Goal: Task Accomplishment & Management: Manage account settings

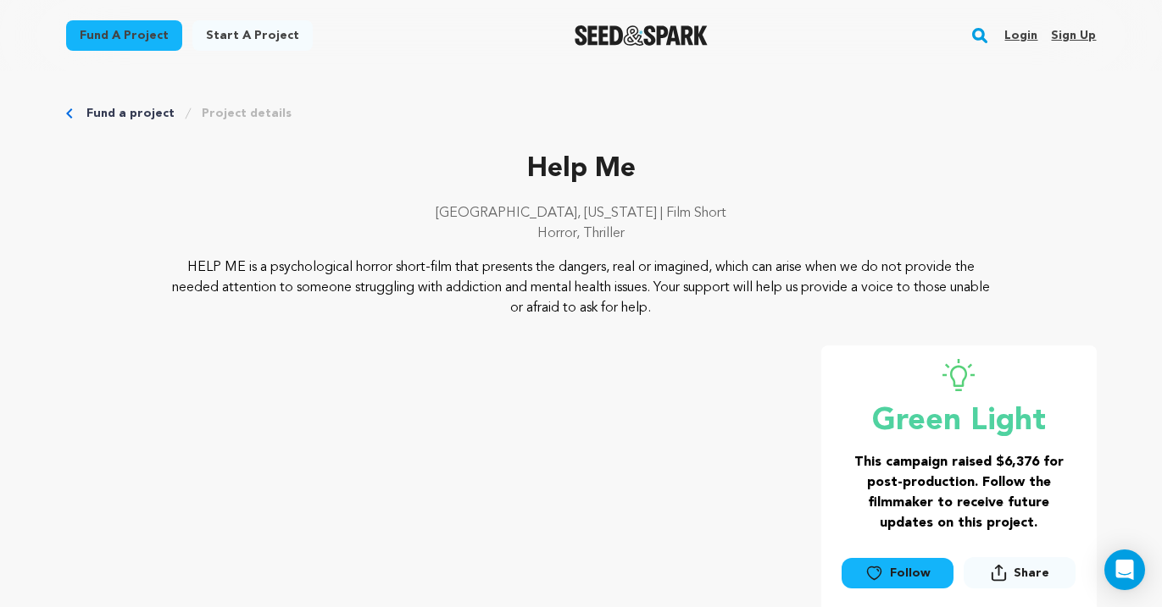
click at [1027, 37] on link "Login" at bounding box center [1020, 35] width 33 height 27
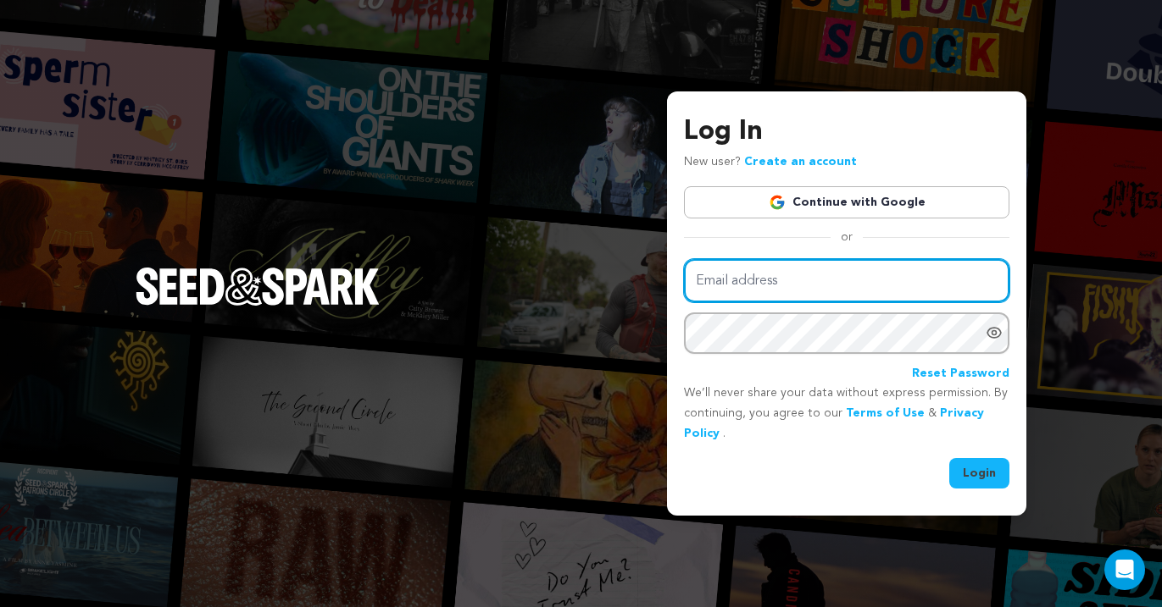
type input "michaelonofri@gmail.com"
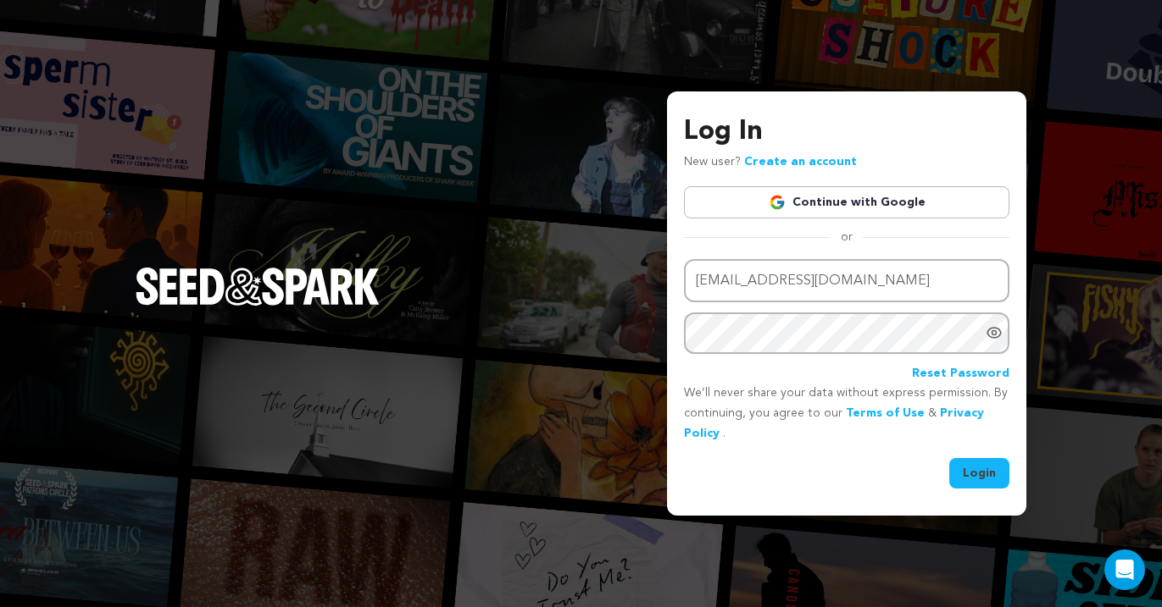
click at [969, 476] on button "Login" at bounding box center [979, 473] width 60 height 31
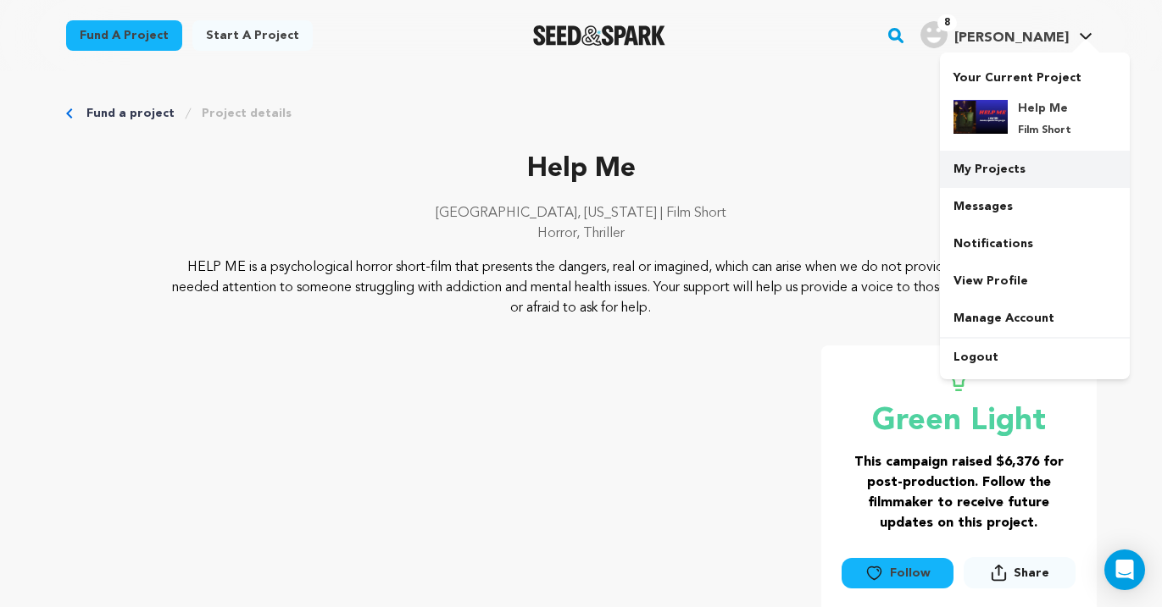
click at [1024, 175] on link "My Projects" at bounding box center [1035, 169] width 190 height 37
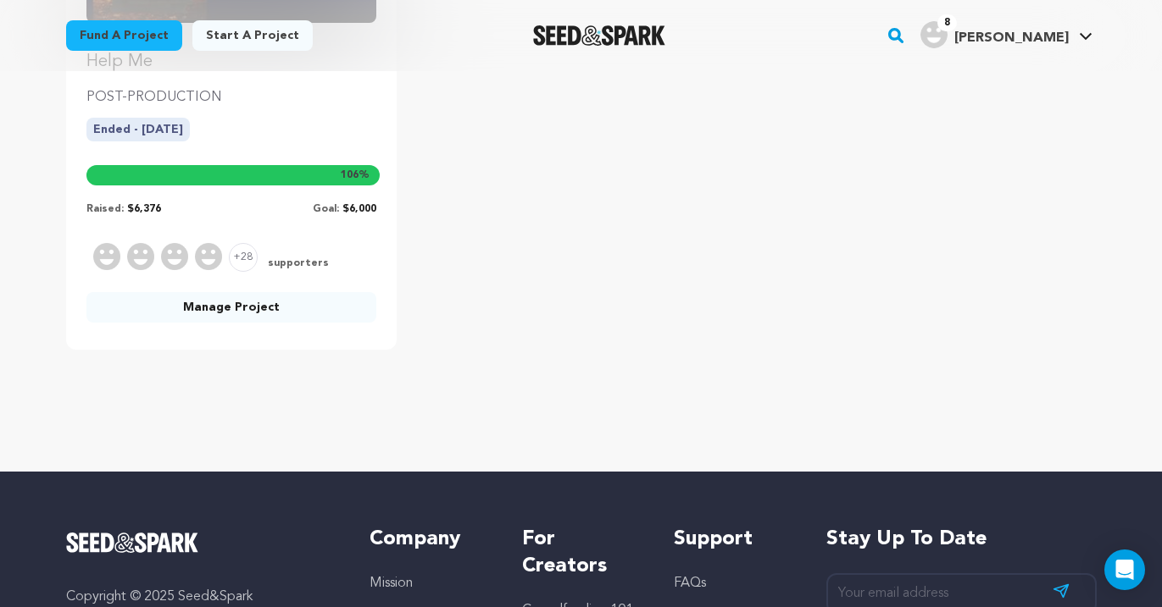
scroll to position [373, 0]
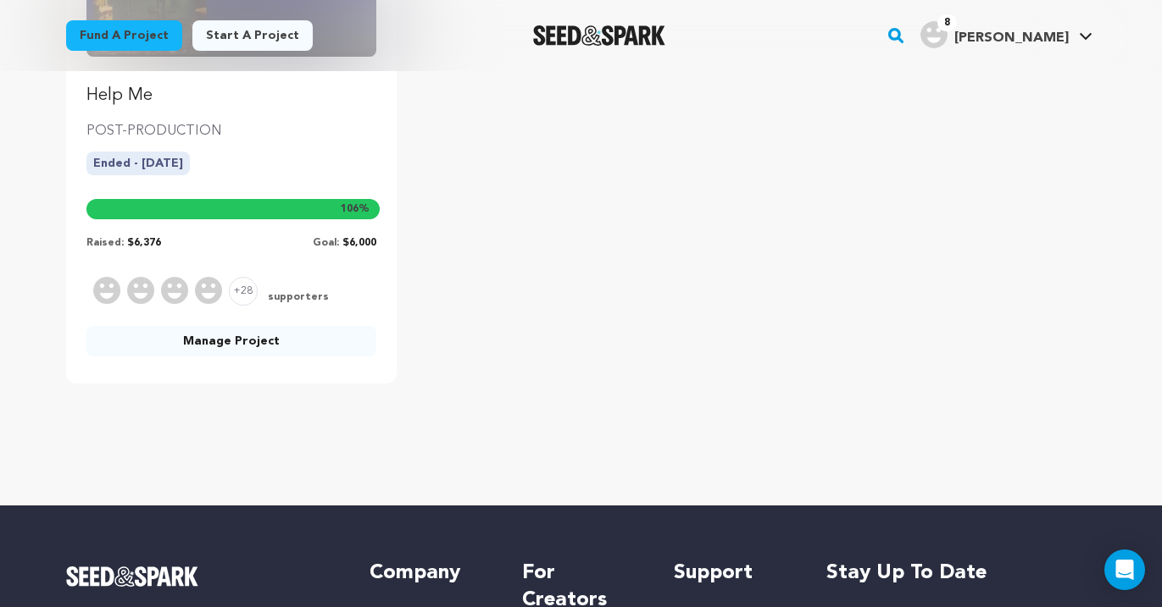
click at [213, 343] on link "Manage Project" at bounding box center [231, 341] width 291 height 31
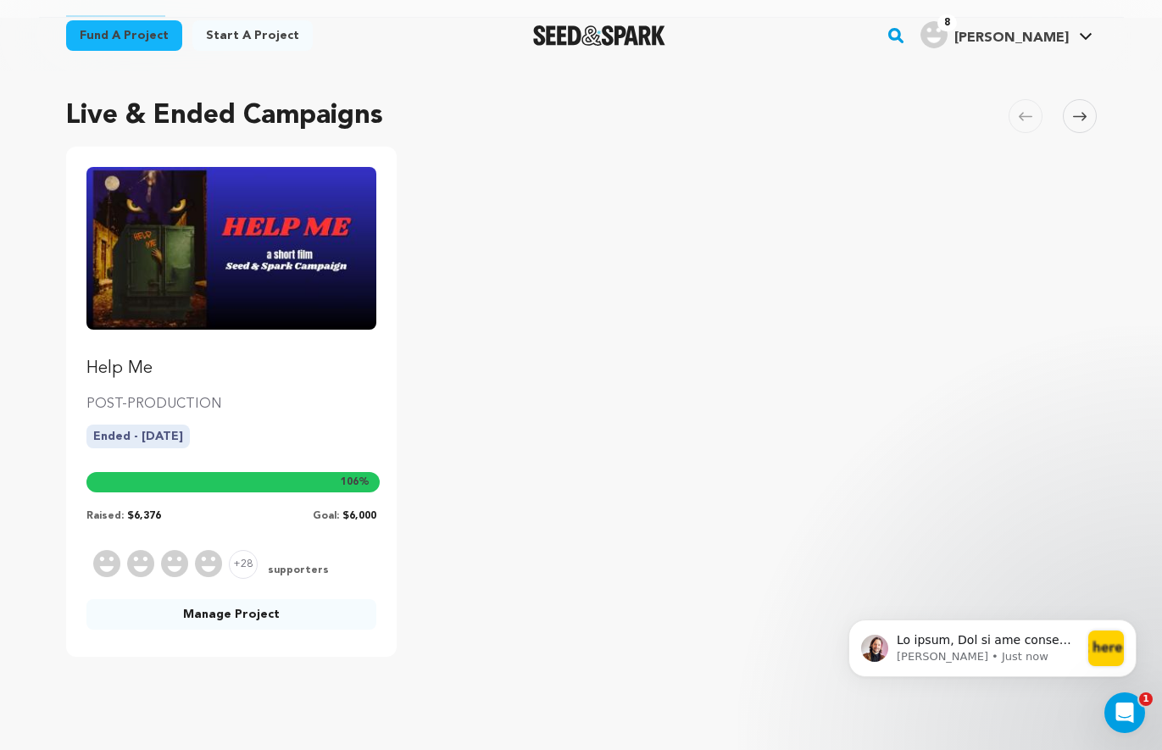
scroll to position [0, 0]
click at [1119, 607] on icon "Open Intercom Messenger" at bounding box center [1122, 710] width 28 height 28
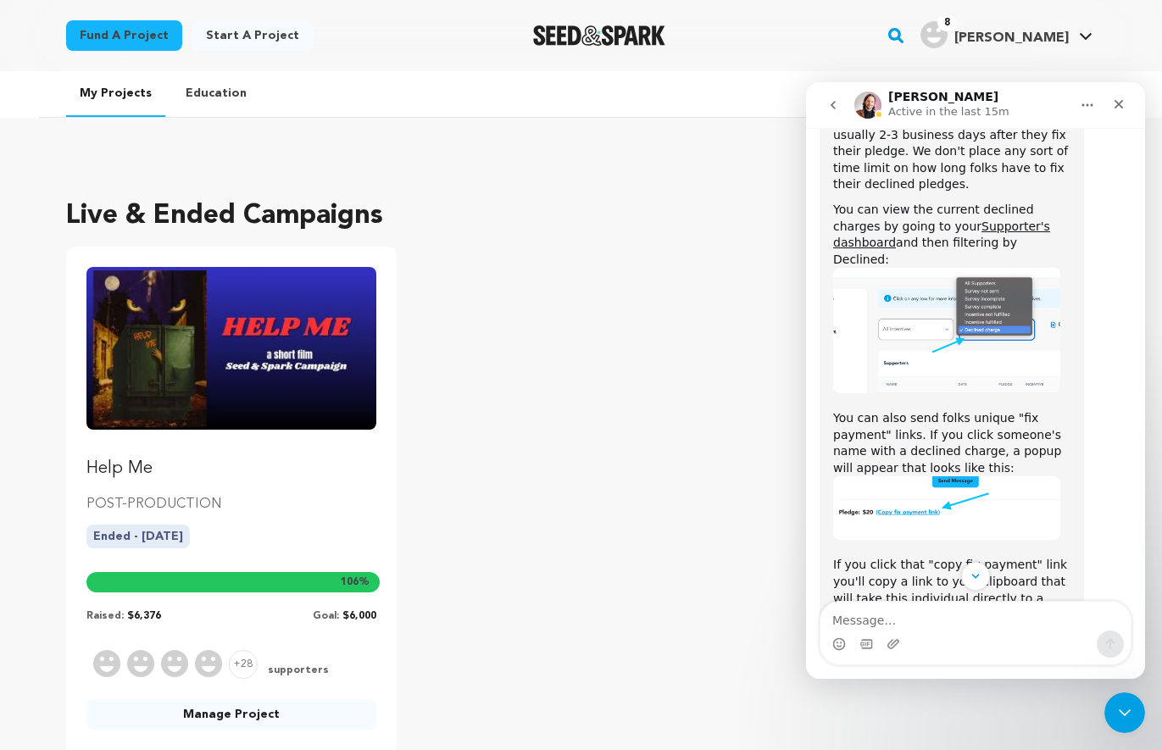
scroll to position [1826, 0]
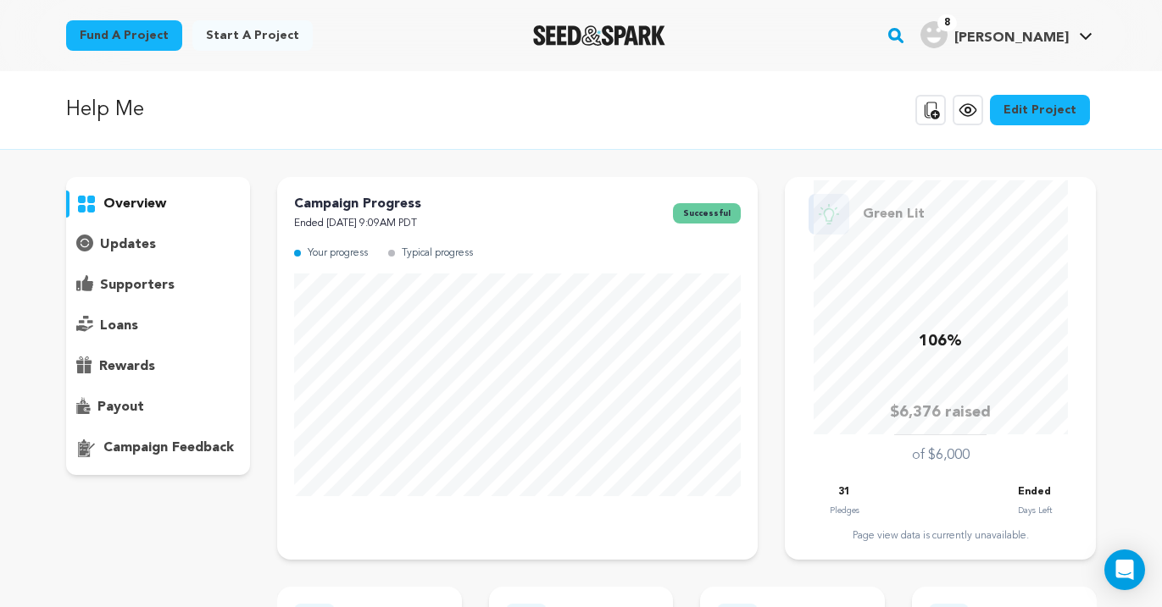
click at [144, 282] on p "supporters" at bounding box center [137, 285] width 75 height 20
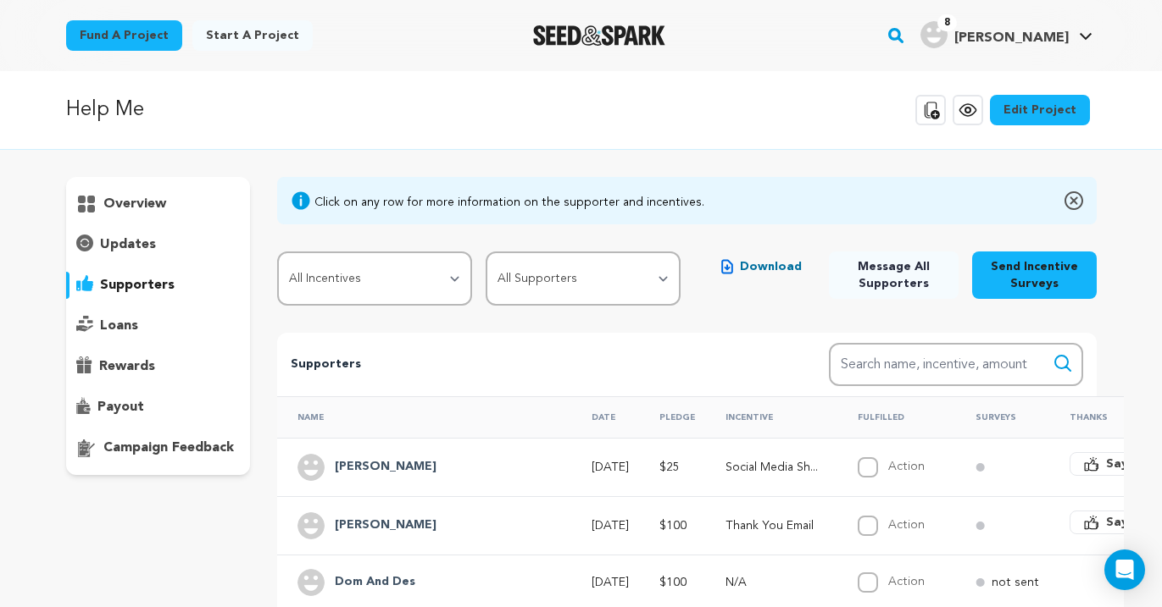
click at [128, 200] on p "overview" at bounding box center [134, 204] width 63 height 20
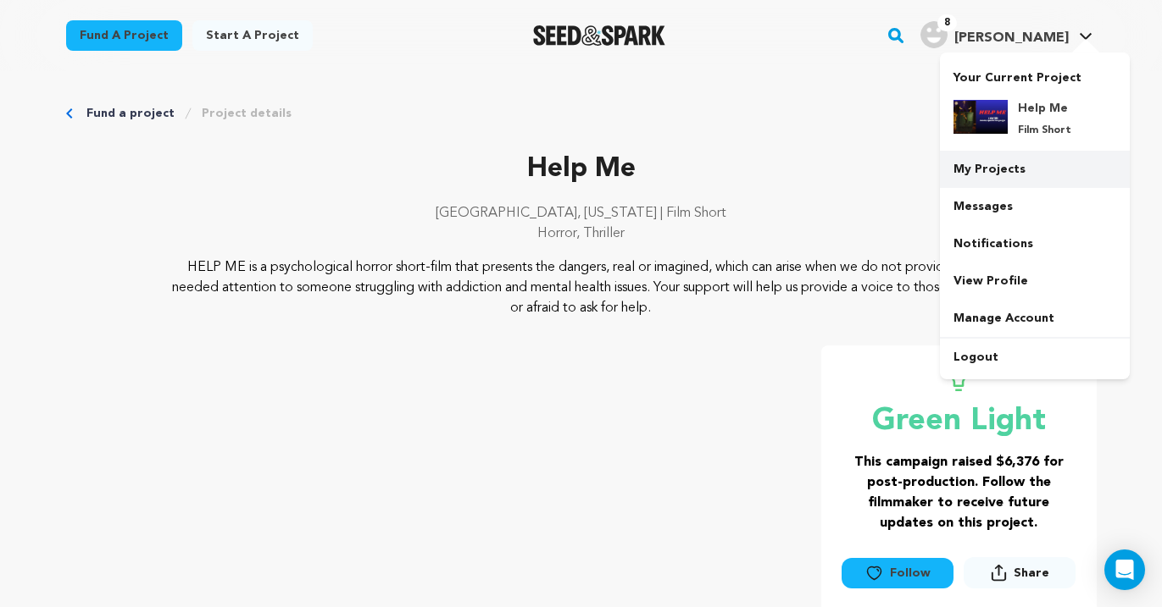
click at [1007, 175] on link "My Projects" at bounding box center [1035, 169] width 190 height 37
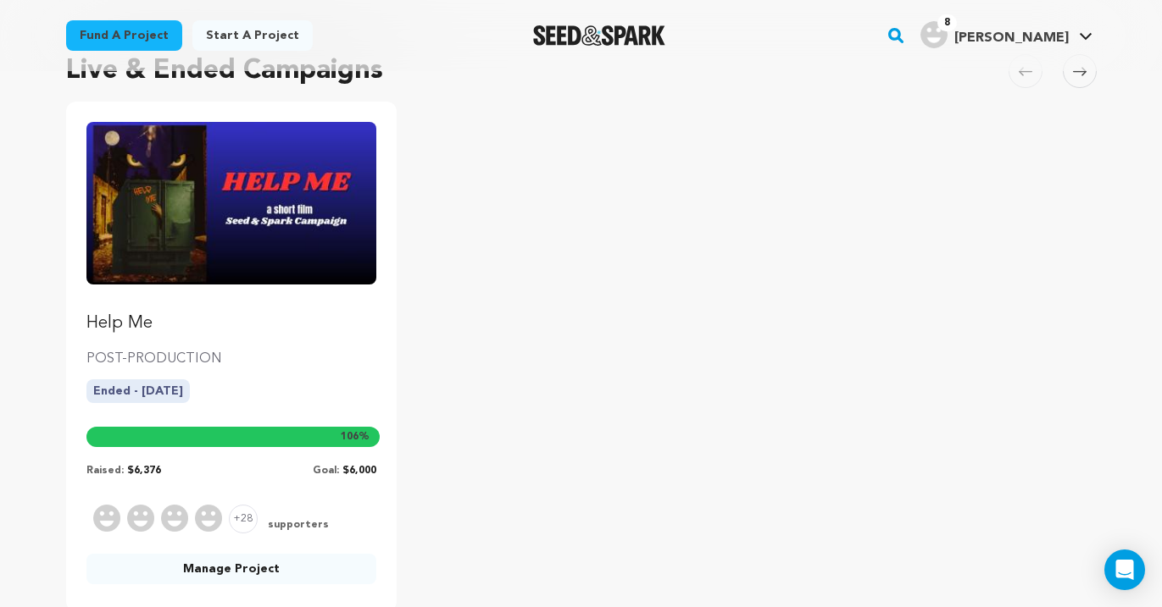
scroll to position [224, 0]
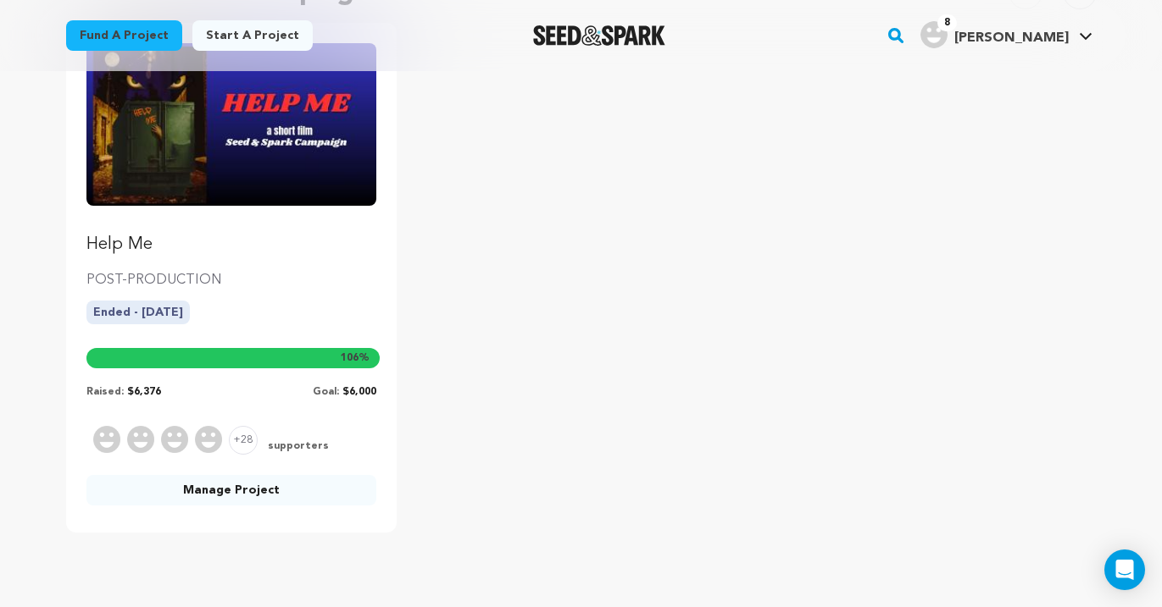
click at [241, 493] on link "Manage Project" at bounding box center [231, 490] width 291 height 31
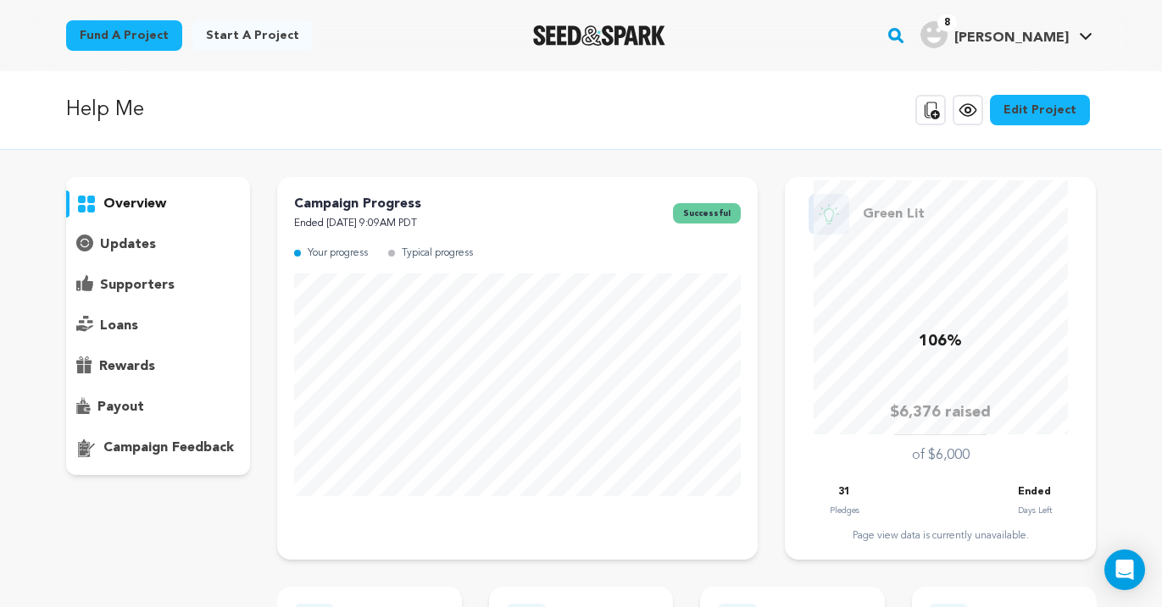
click at [141, 286] on p "supporters" at bounding box center [137, 285] width 75 height 20
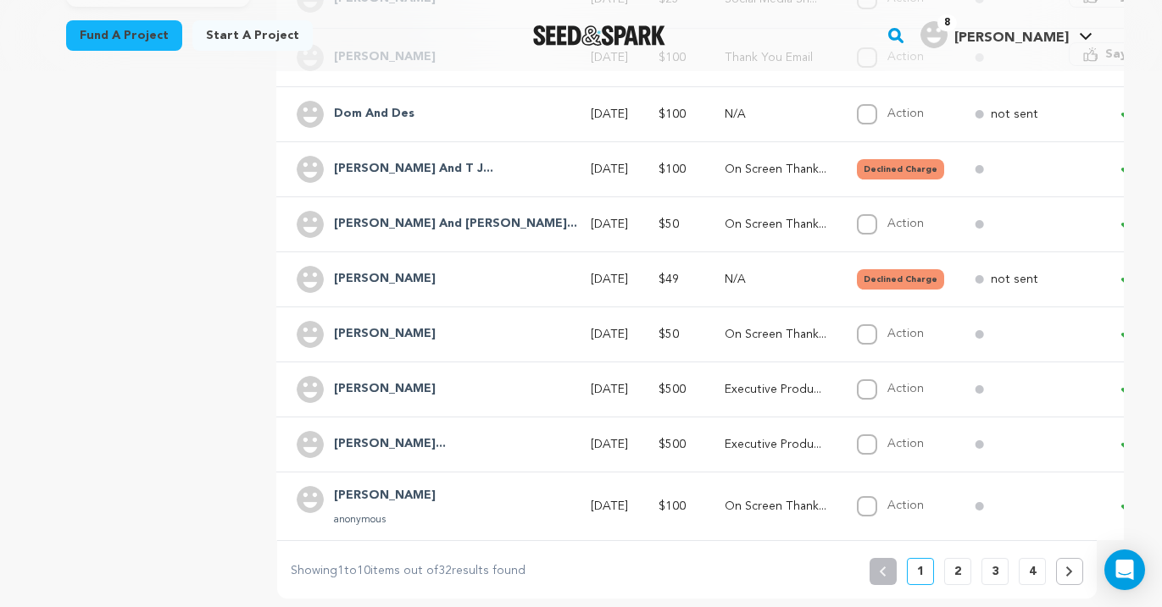
scroll to position [475, 0]
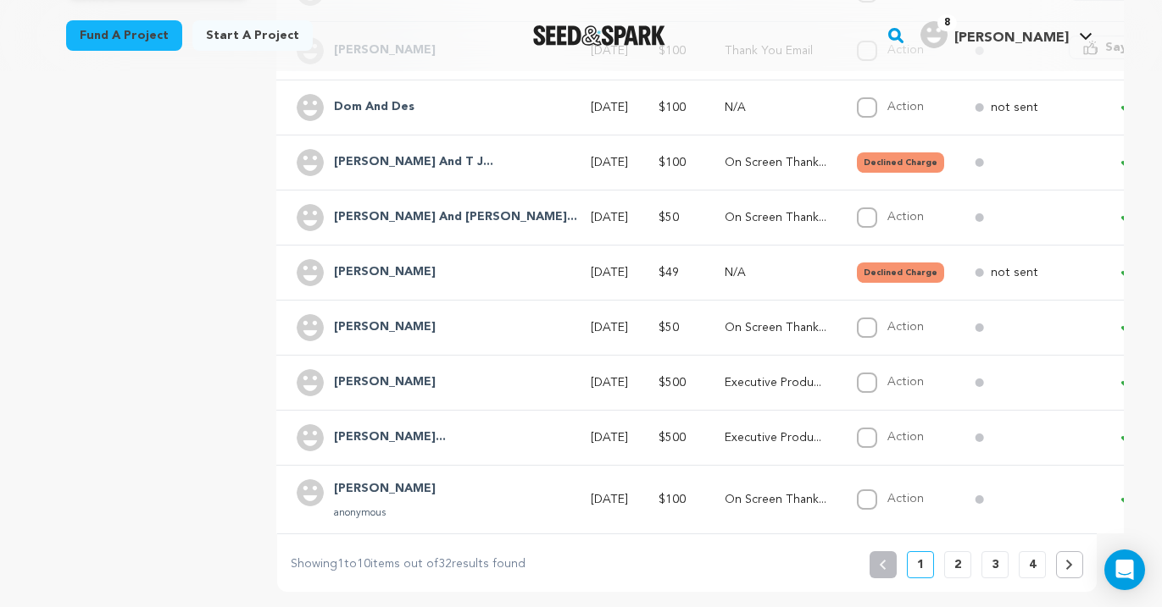
click at [1067, 566] on icon at bounding box center [1069, 565] width 8 height 10
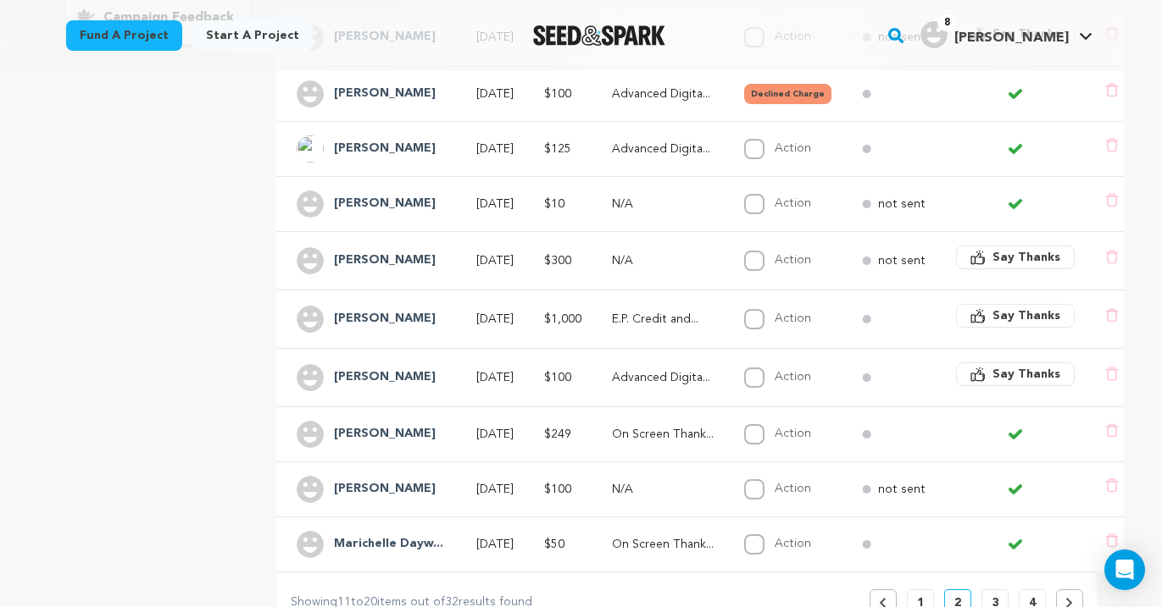
scroll to position [553, 0]
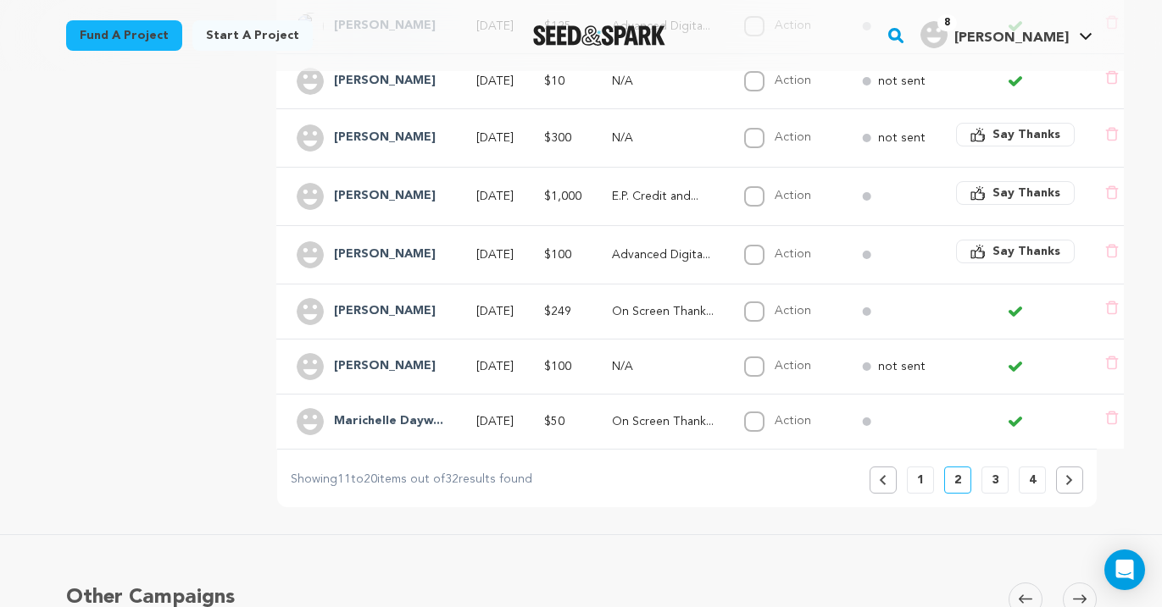
click at [1063, 484] on button at bounding box center [1069, 480] width 27 height 27
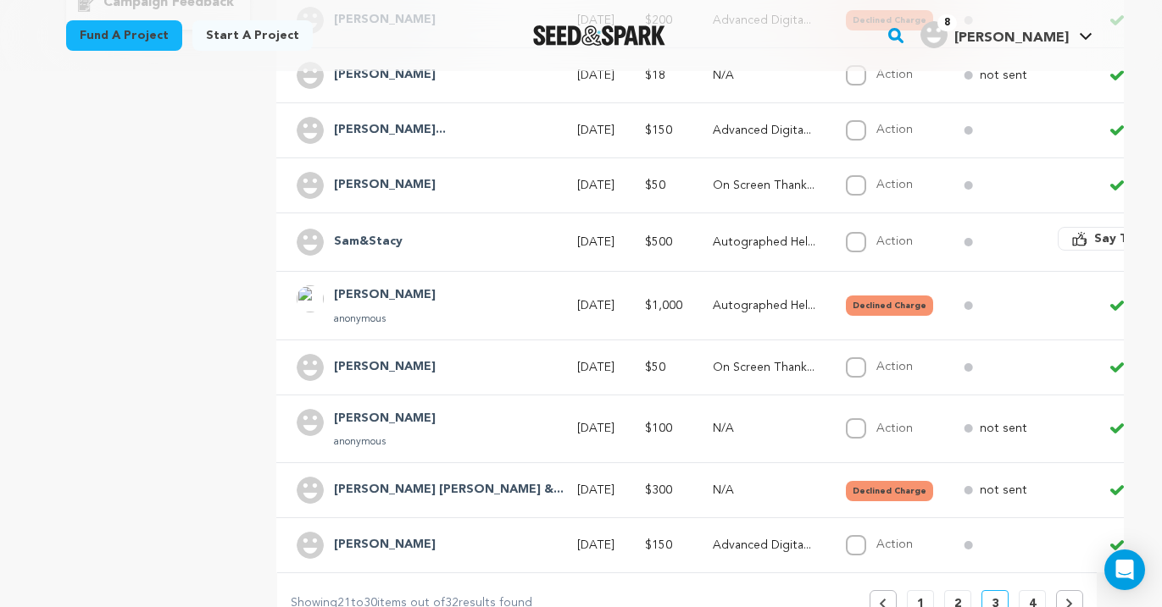
scroll to position [591, 0]
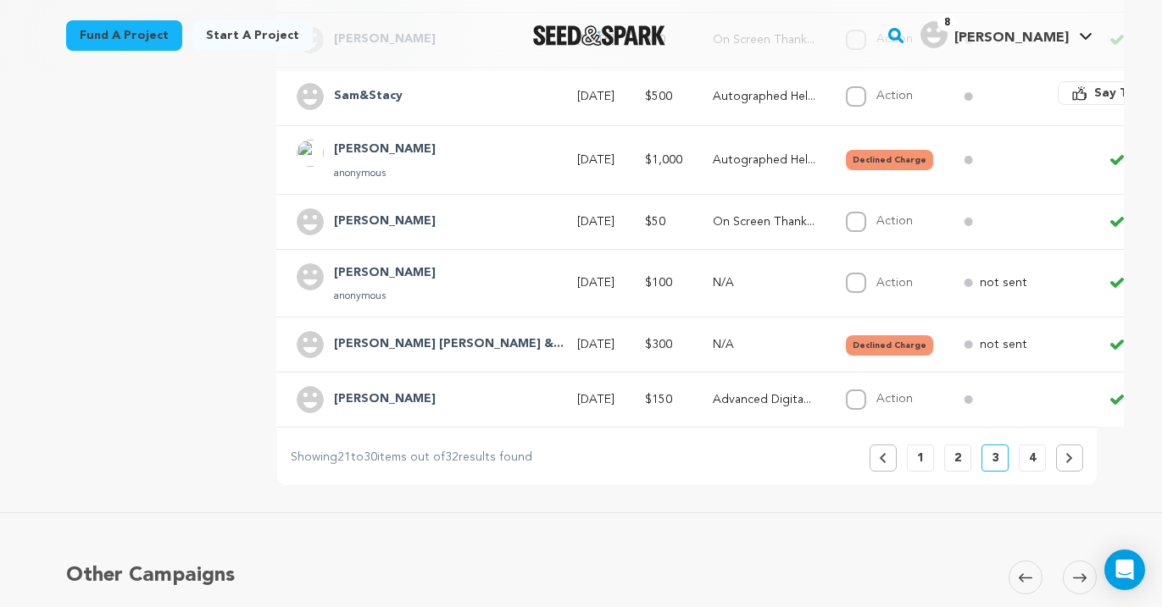
click at [1067, 459] on icon at bounding box center [1069, 458] width 8 height 10
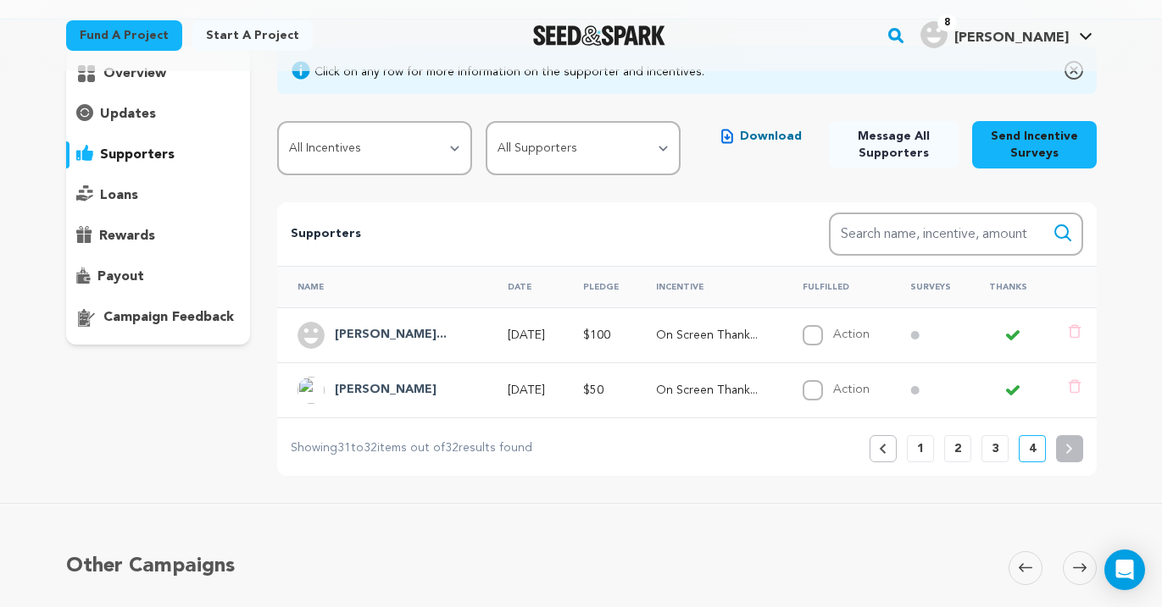
scroll to position [286, 0]
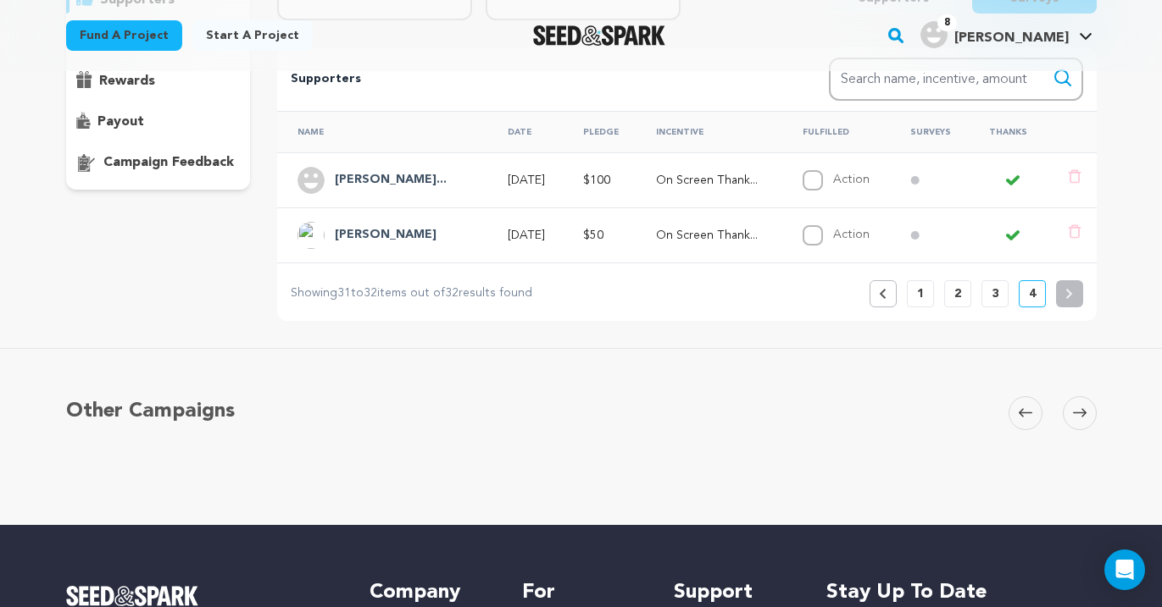
click at [883, 290] on icon at bounding box center [883, 294] width 8 height 10
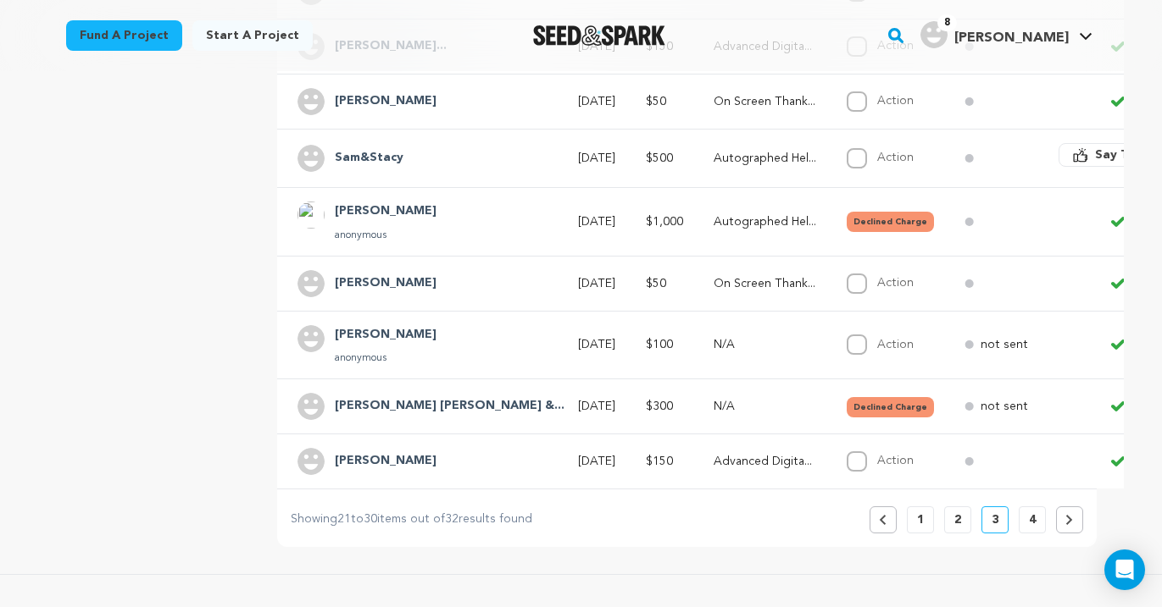
scroll to position [531, 0]
click at [1039, 516] on button "4" at bounding box center [1031, 518] width 27 height 27
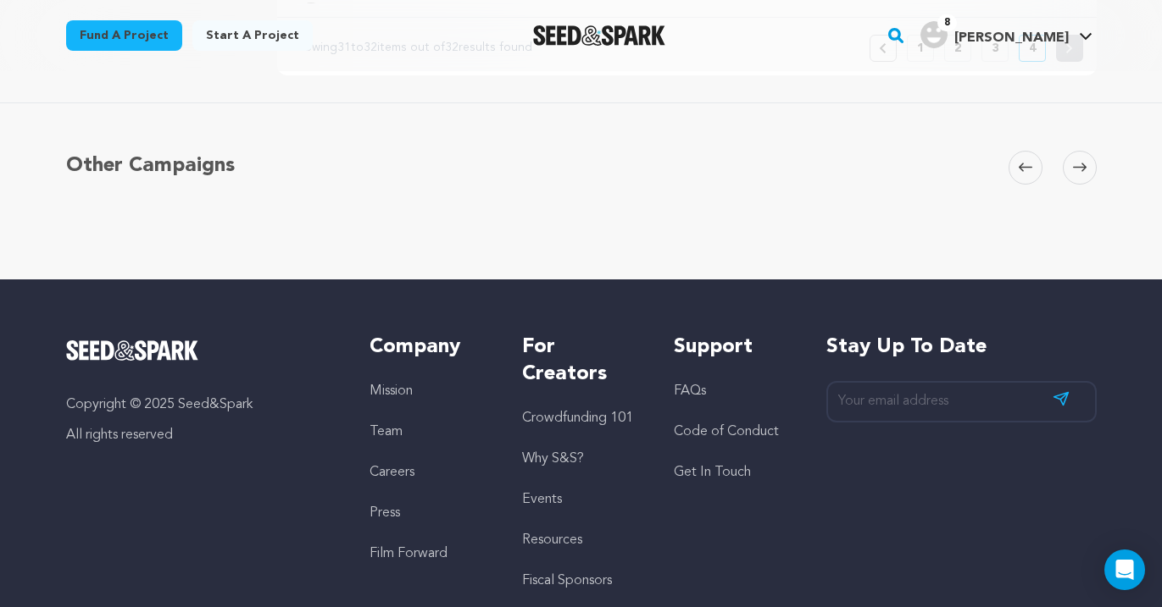
click at [1073, 518] on div "Stay up to date Subscribe" at bounding box center [961, 463] width 270 height 258
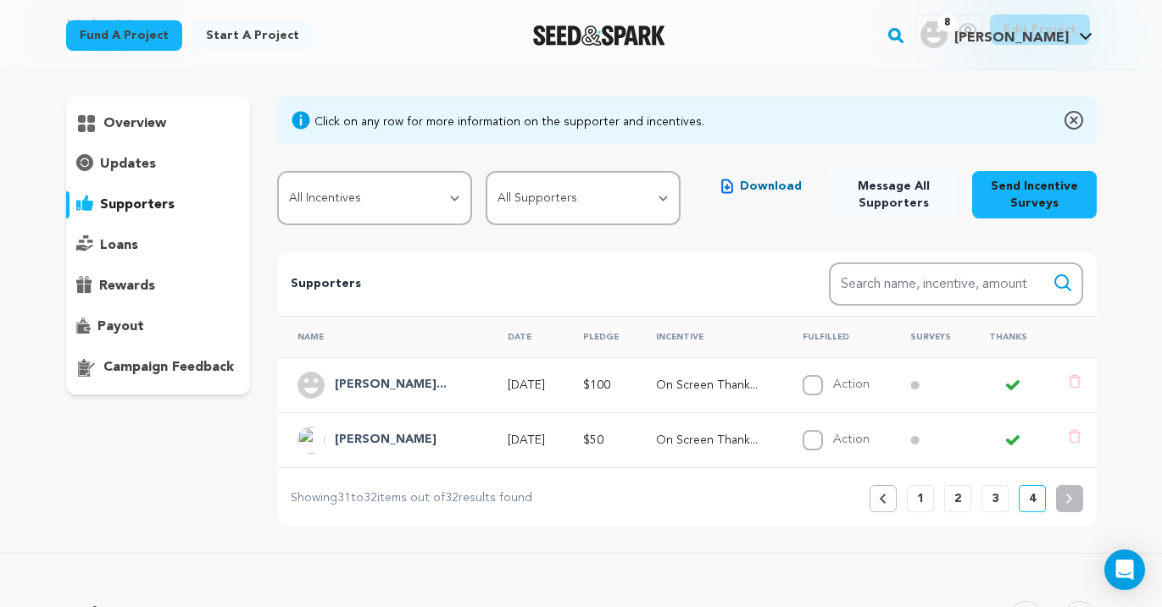
scroll to position [82, 0]
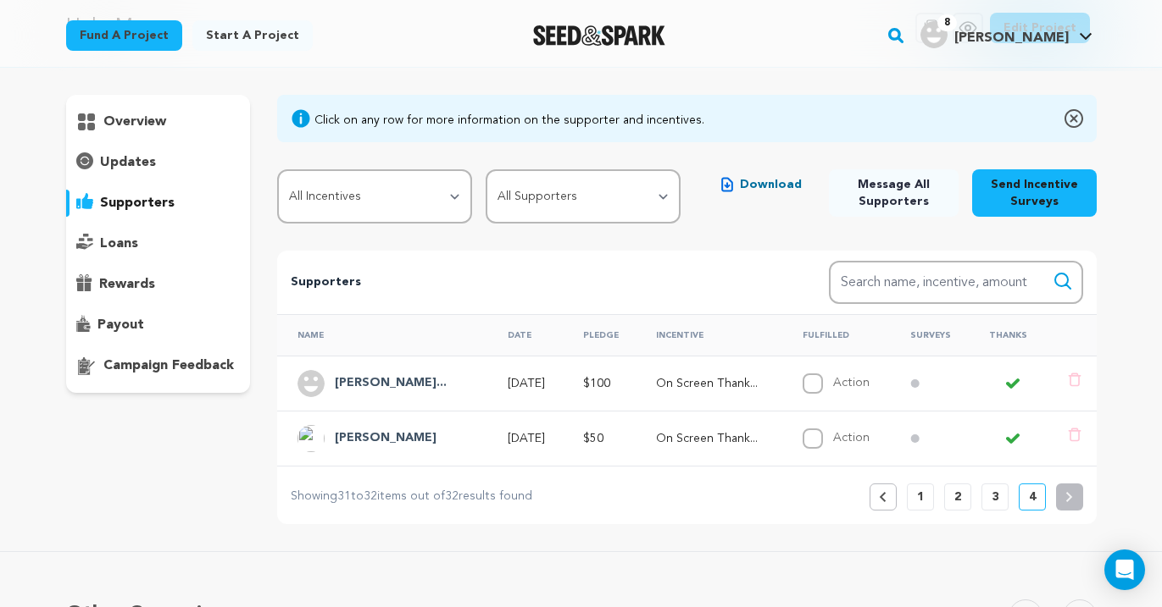
click at [886, 501] on button "Previous" at bounding box center [882, 497] width 27 height 27
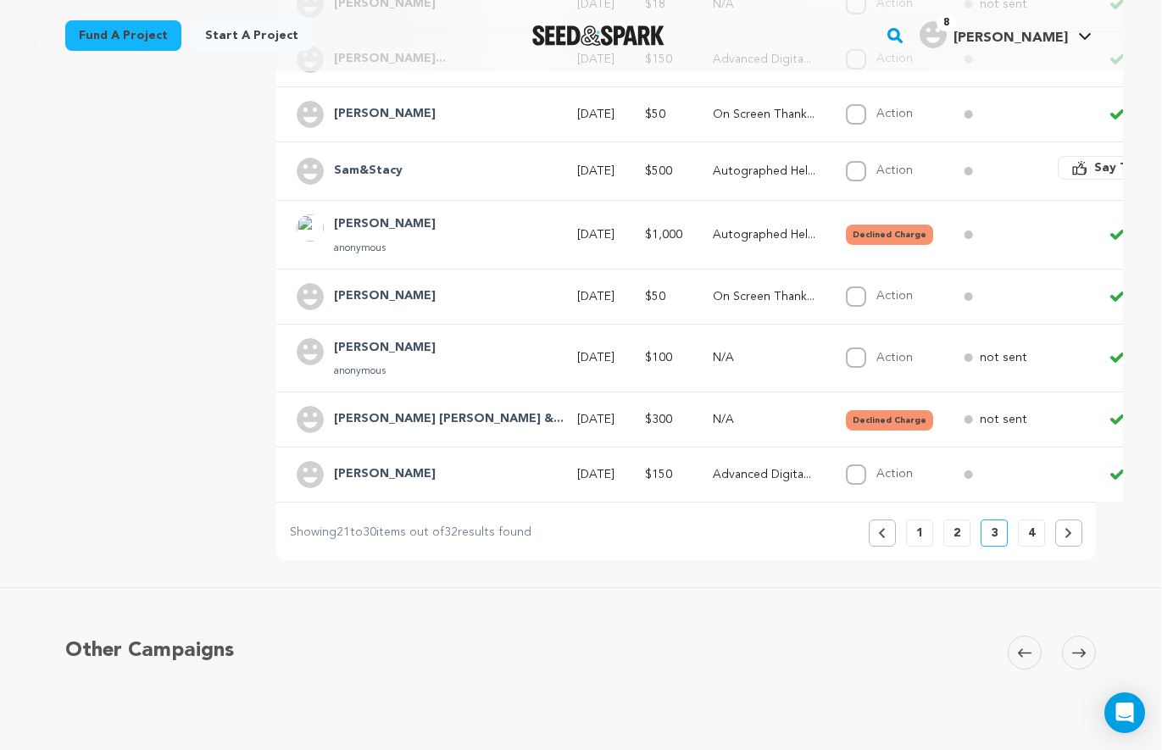
scroll to position [542, 0]
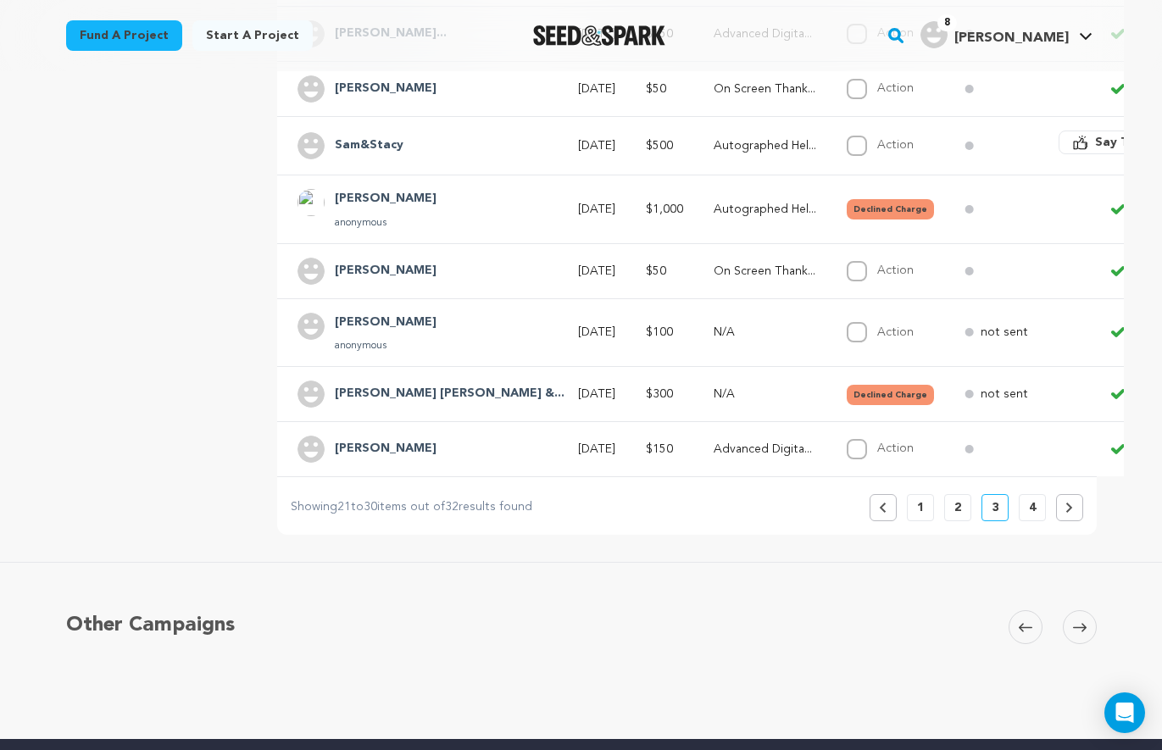
click at [1027, 607] on icon at bounding box center [1025, 627] width 14 height 13
click at [1022, 607] on icon at bounding box center [1025, 627] width 14 height 8
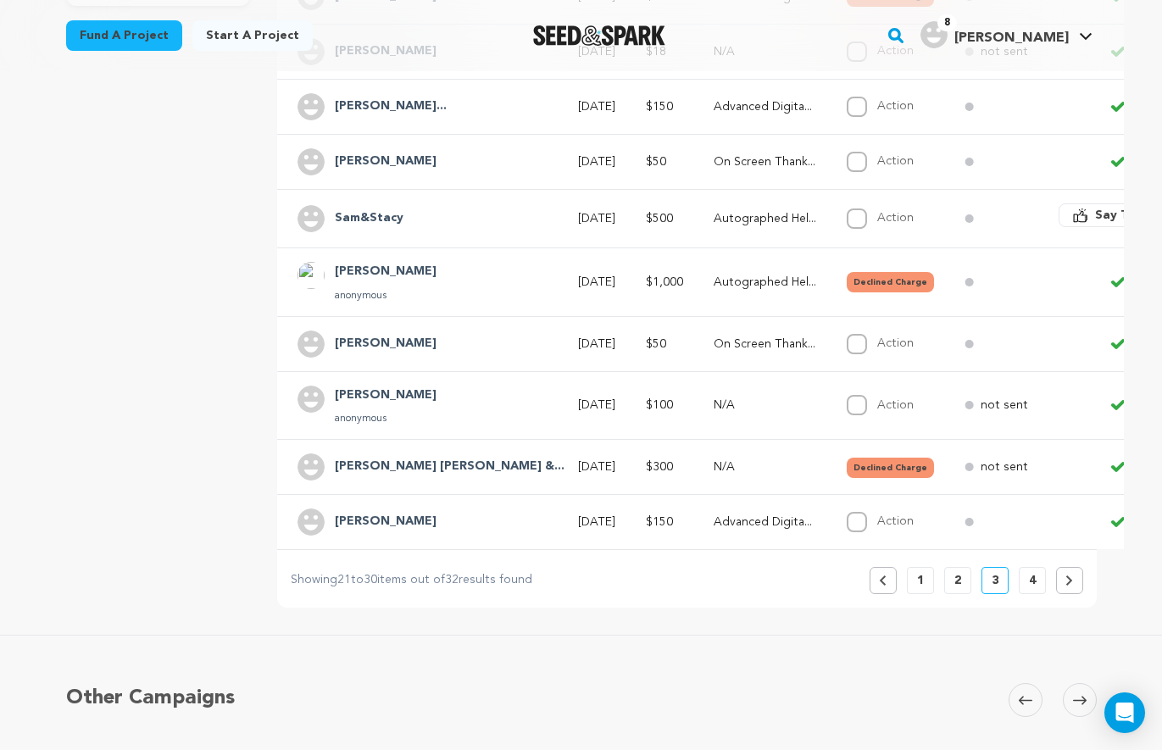
scroll to position [469, 0]
click at [960, 580] on p "2" at bounding box center [957, 581] width 7 height 17
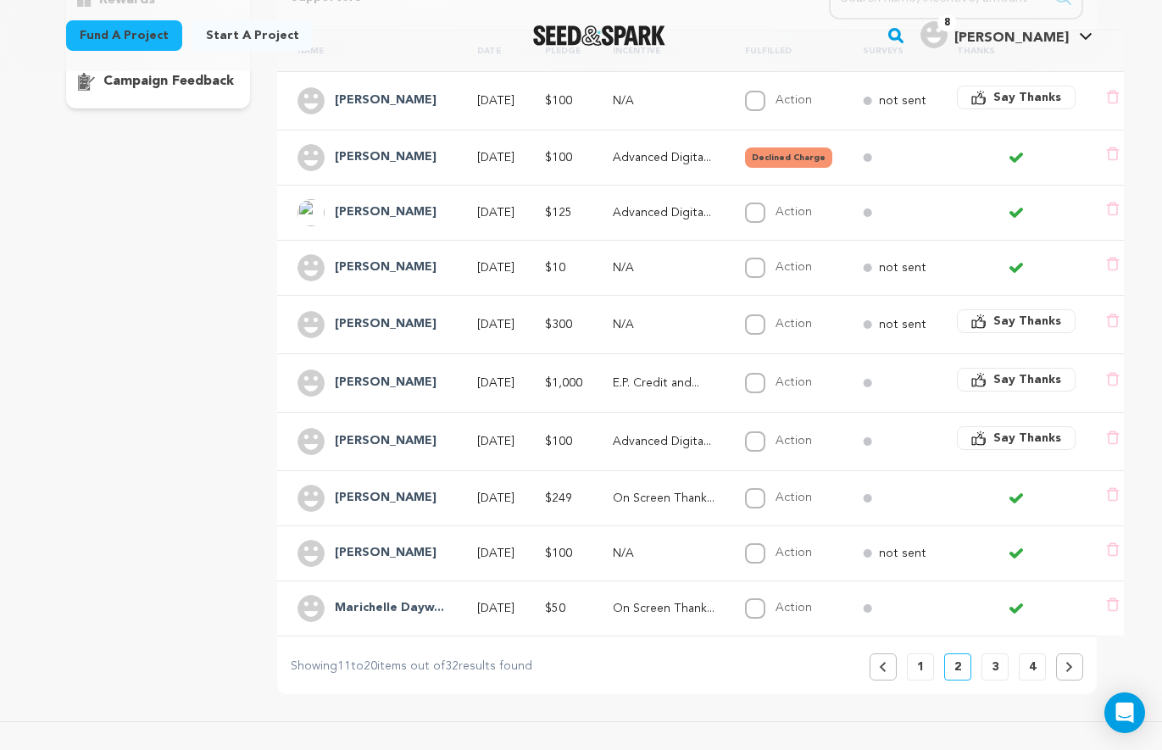
scroll to position [366, 0]
click at [1118, 607] on icon "Open Intercom Messenger" at bounding box center [1123, 713] width 19 height 22
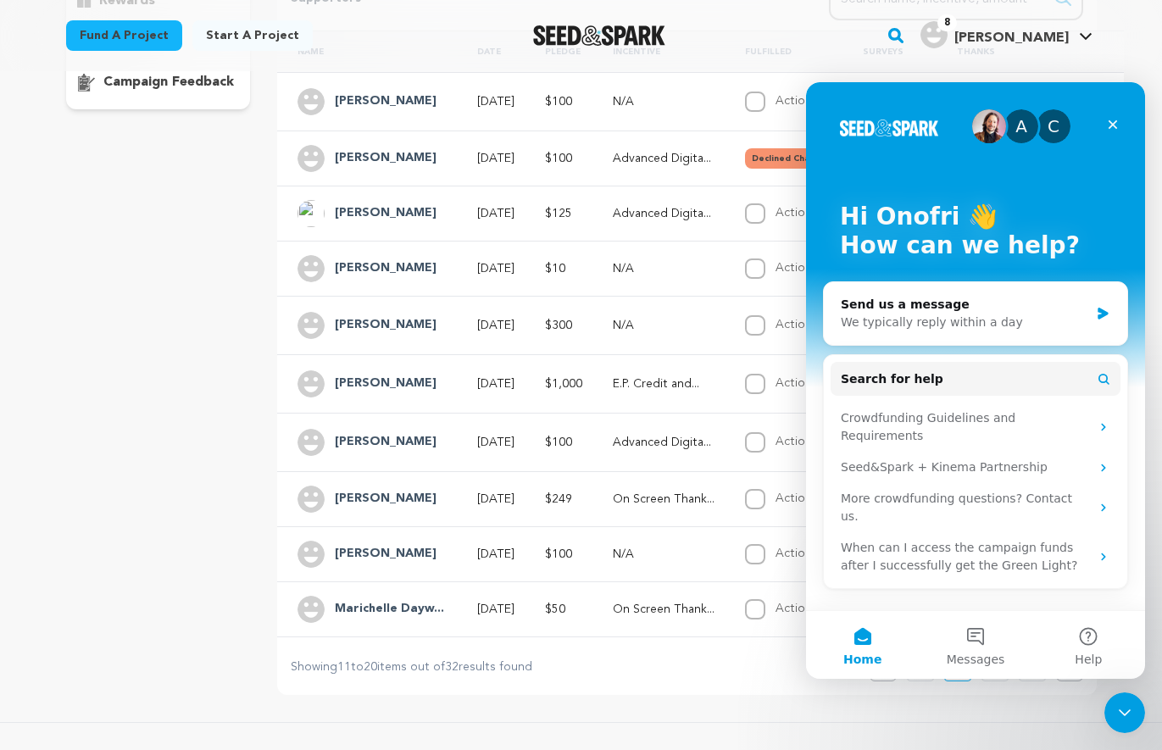
scroll to position [0, 0]
click at [975, 607] on button "Messages" at bounding box center [974, 645] width 113 height 68
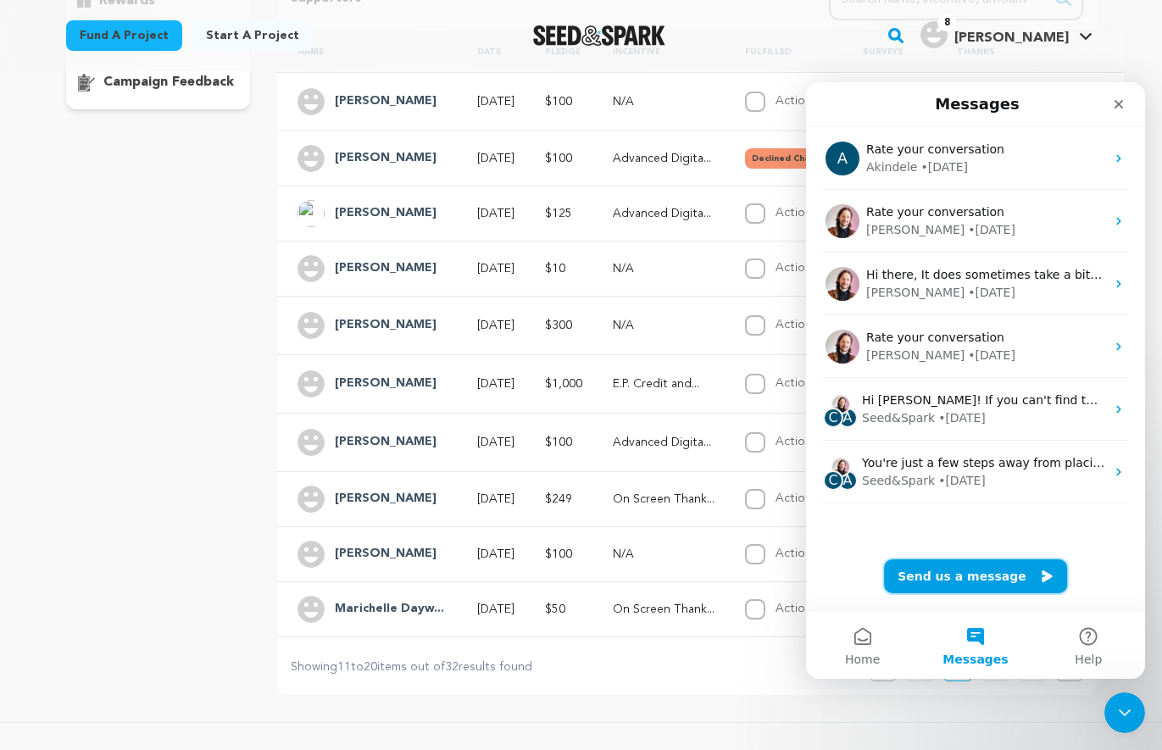
click at [970, 576] on button "Send us a message" at bounding box center [975, 576] width 183 height 34
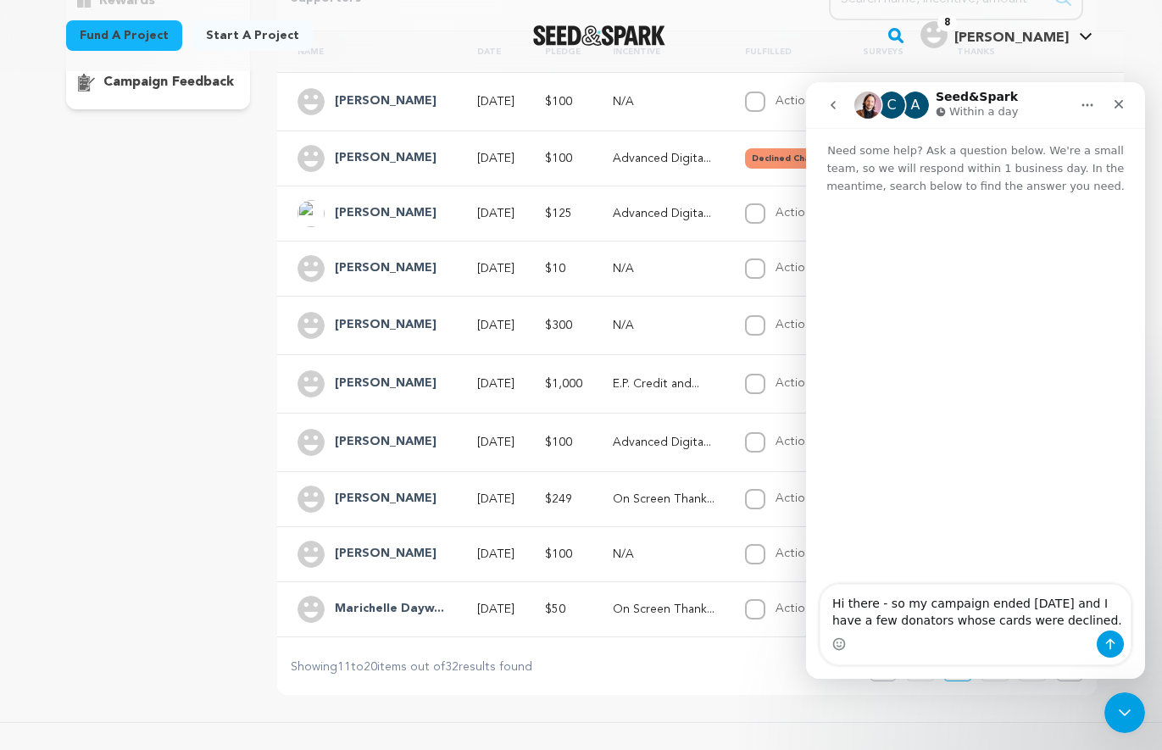
click at [942, 607] on textarea "Hi there - so my campaign ended today and I have a few donators whose cards wer…" at bounding box center [975, 608] width 310 height 46
click at [1062, 607] on textarea "Hi there - so my campaign ended today and I have a few donators who's cards wer…" at bounding box center [975, 608] width 310 height 46
click at [939, 607] on textarea "Hi there - so my campaign ended today and I have a few donators who's cards wer…" at bounding box center [975, 608] width 310 height 46
click at [976, 607] on textarea "Hi there - so my campaign ended today and I have a few donators whose cards wer…" at bounding box center [975, 608] width 310 height 46
click at [1080, 607] on textarea "Hi there - so my campaign ended today and I have a few donators whose cards wer…" at bounding box center [975, 608] width 310 height 46
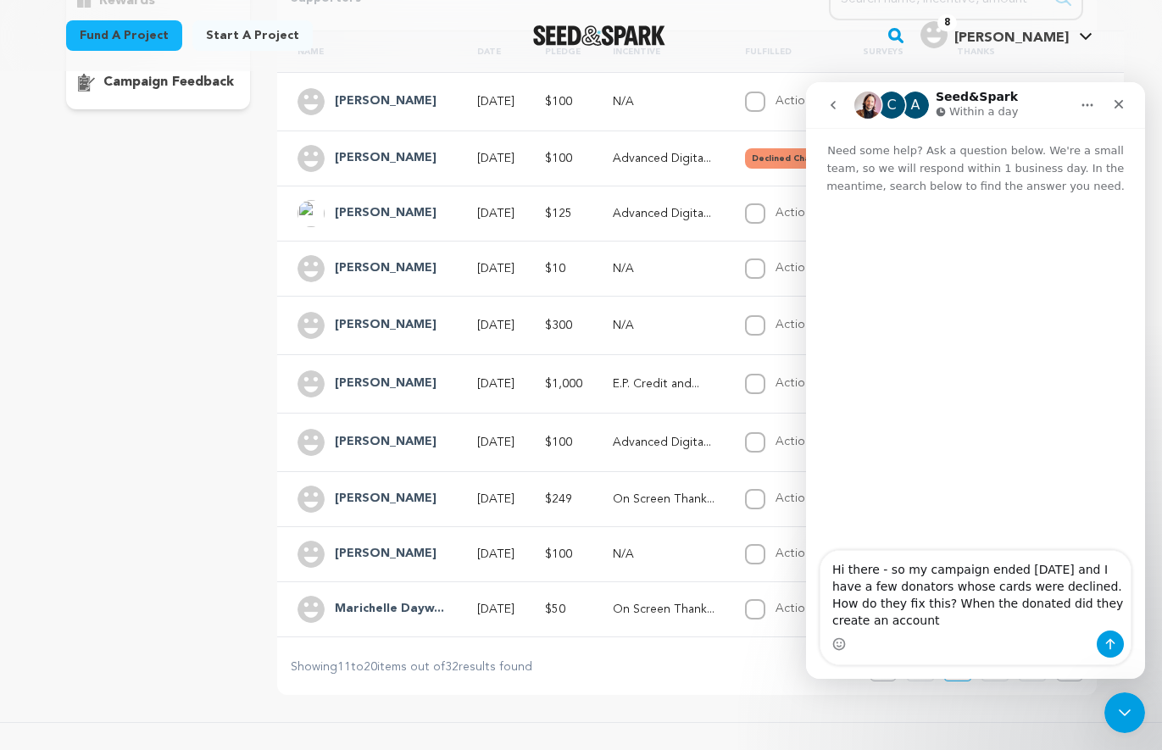
click at [956, 604] on textarea "Hi there - so my campaign ended today and I have a few donators whose cards wer…" at bounding box center [975, 591] width 310 height 80
click at [951, 607] on textarea "Hi there - so my campaign ended today and I have a few donators whose cards wer…" at bounding box center [975, 591] width 310 height 80
click at [950, 607] on textarea "Hi there - so my campaign ended today and I have a few donators whose cards wer…" at bounding box center [975, 591] width 310 height 80
click at [1019, 607] on textarea "Hi there - so my campaign ended today and I have a few donators whose cards wer…" at bounding box center [975, 591] width 310 height 80
type textarea "Hi there - so my campaign ended [DATE] and I have a few donators whose cards we…"
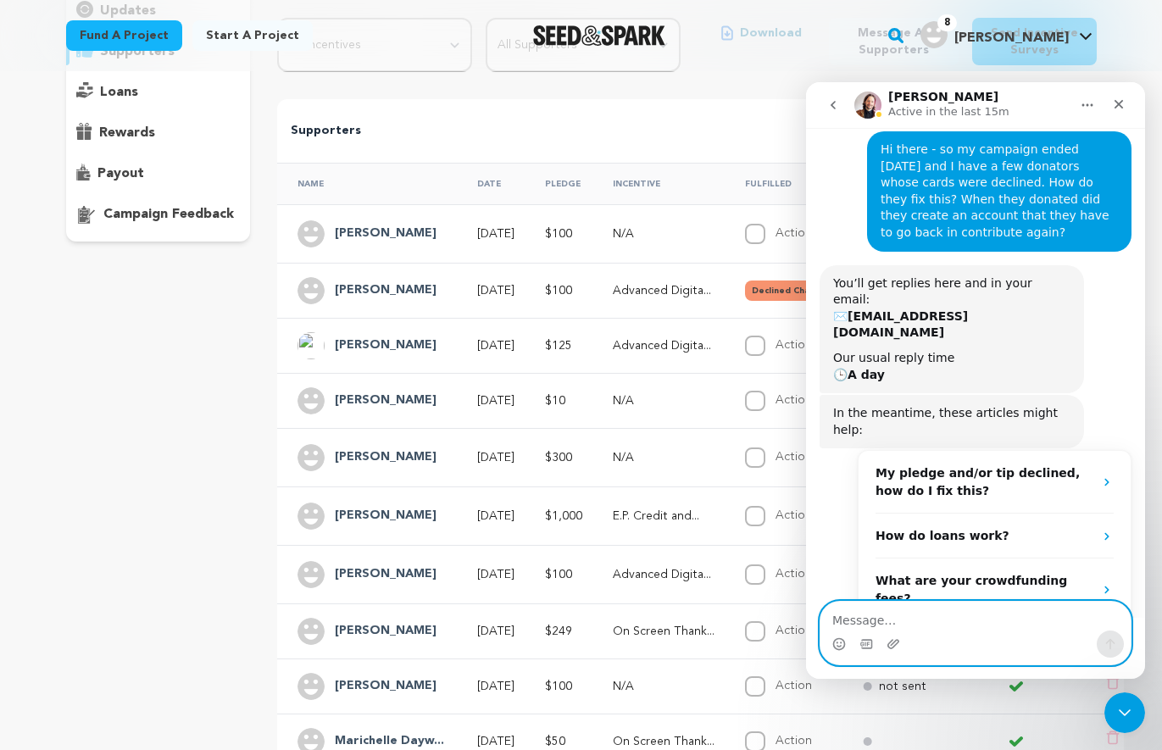
scroll to position [2294, 0]
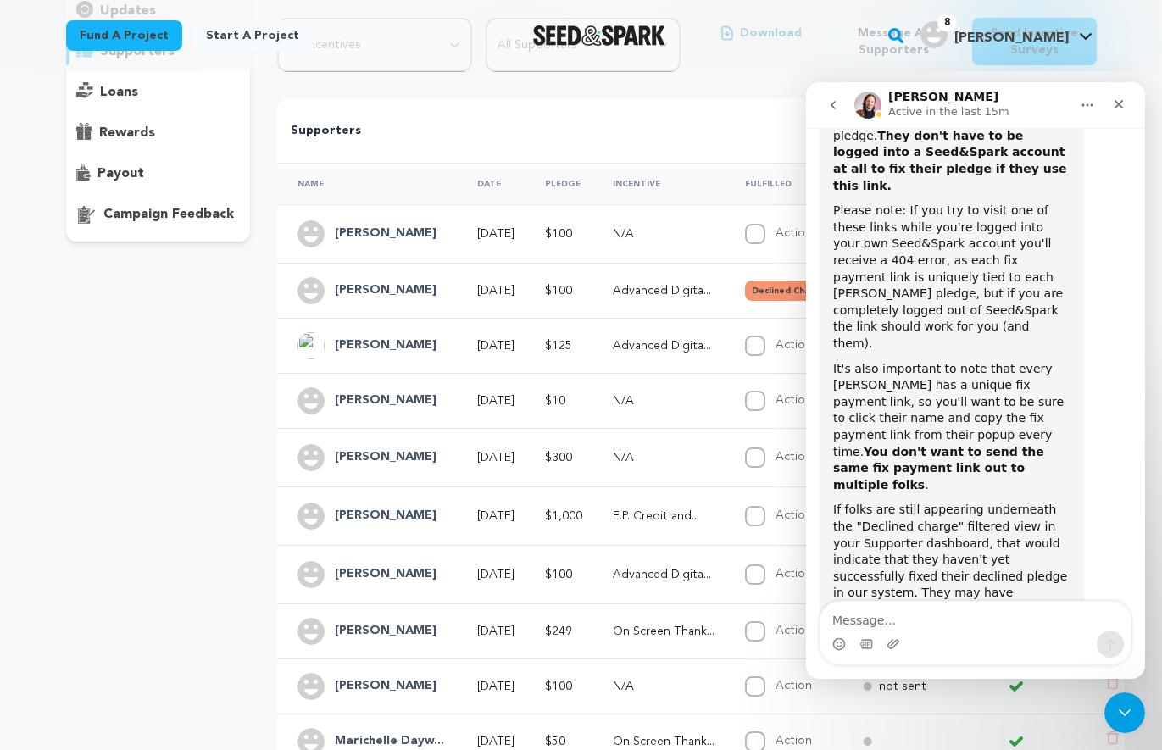
click at [694, 98] on div "Click on any row for more information on the supporter and incentives. All Ince…" at bounding box center [686, 385] width 818 height 884
click at [702, 156] on div "Name Date Pledge Incentive Fulfilled Surveys Thanks Candice Ritchey Jul 27, 202…" at bounding box center [703, 465] width 907 height 619
click at [1116, 105] on icon "Close" at bounding box center [1119, 104] width 14 height 14
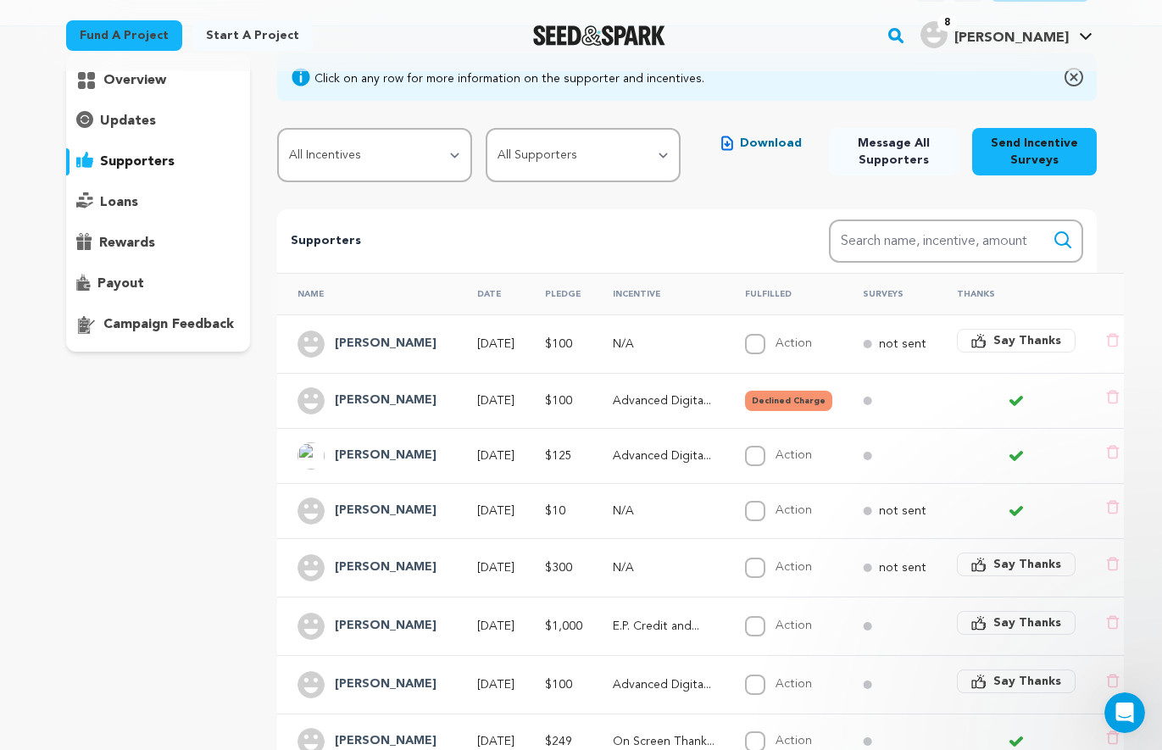
scroll to position [0, 0]
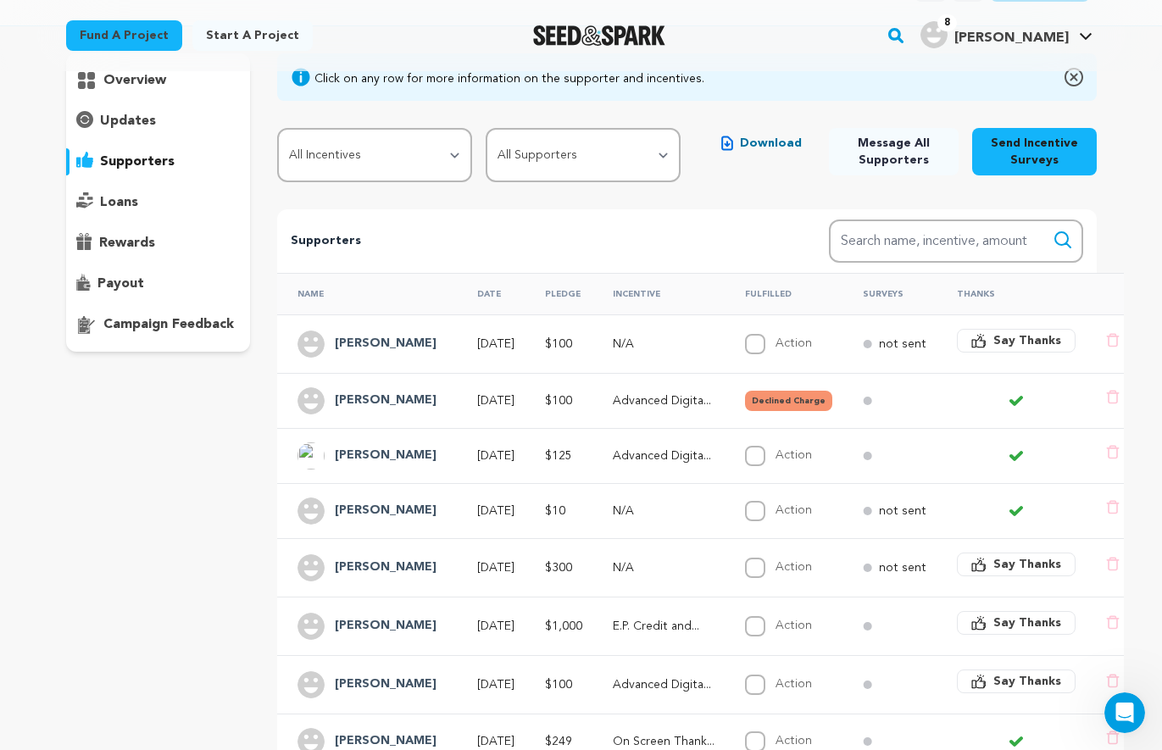
click at [794, 404] on button "Declined Charge" at bounding box center [788, 401] width 87 height 20
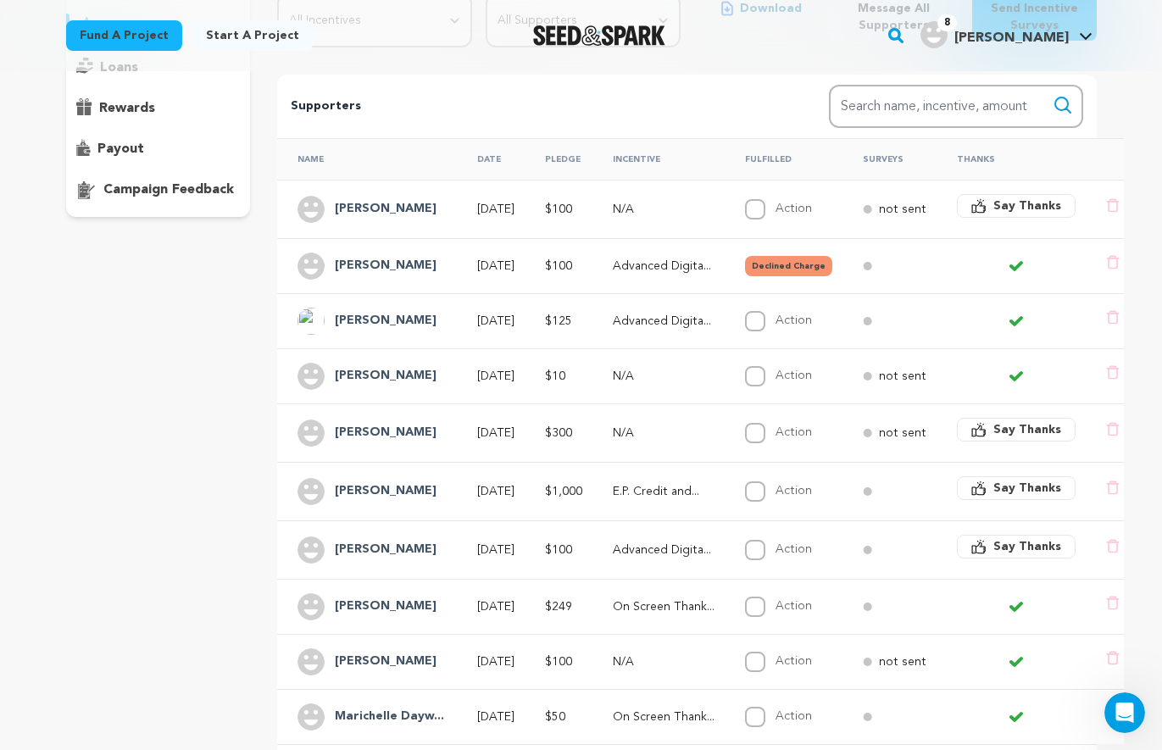
scroll to position [280, 0]
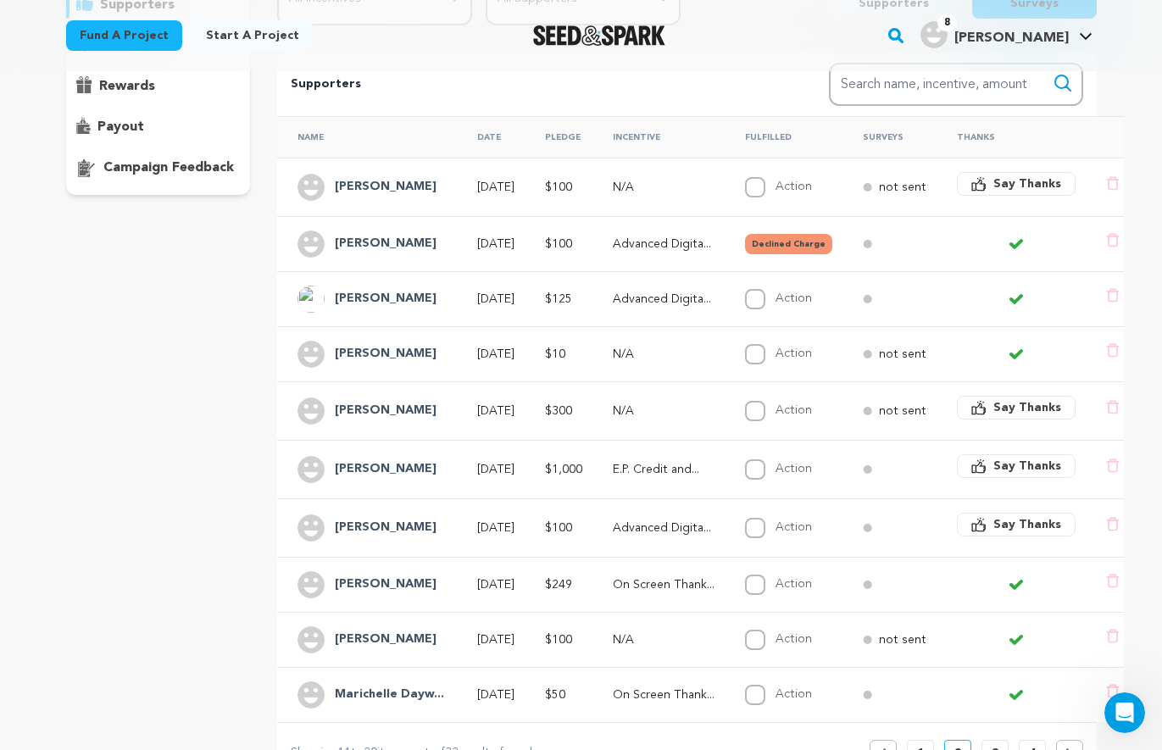
click at [794, 245] on button "Declined Charge" at bounding box center [788, 244] width 87 height 20
click at [391, 241] on h4 "Autumn Hurlbert" at bounding box center [386, 244] width 102 height 20
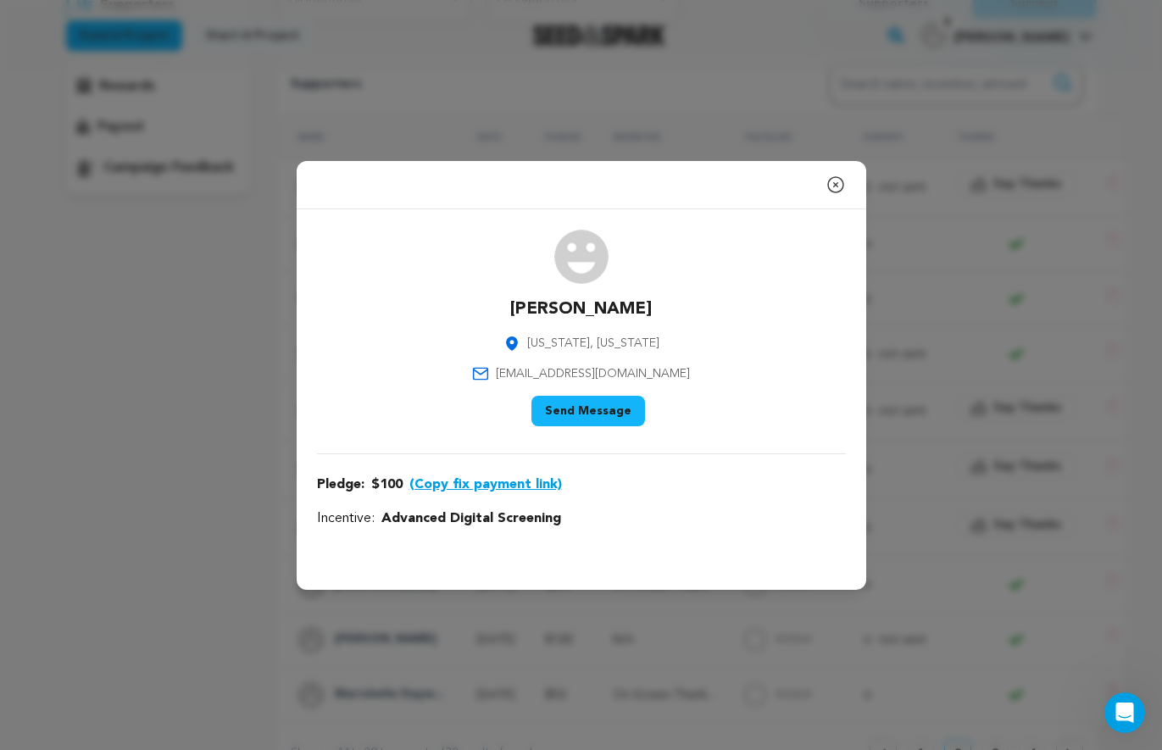
click at [522, 485] on button "(Copy fix payment link)" at bounding box center [485, 484] width 153 height 20
click at [838, 184] on icon "button" at bounding box center [835, 185] width 20 height 20
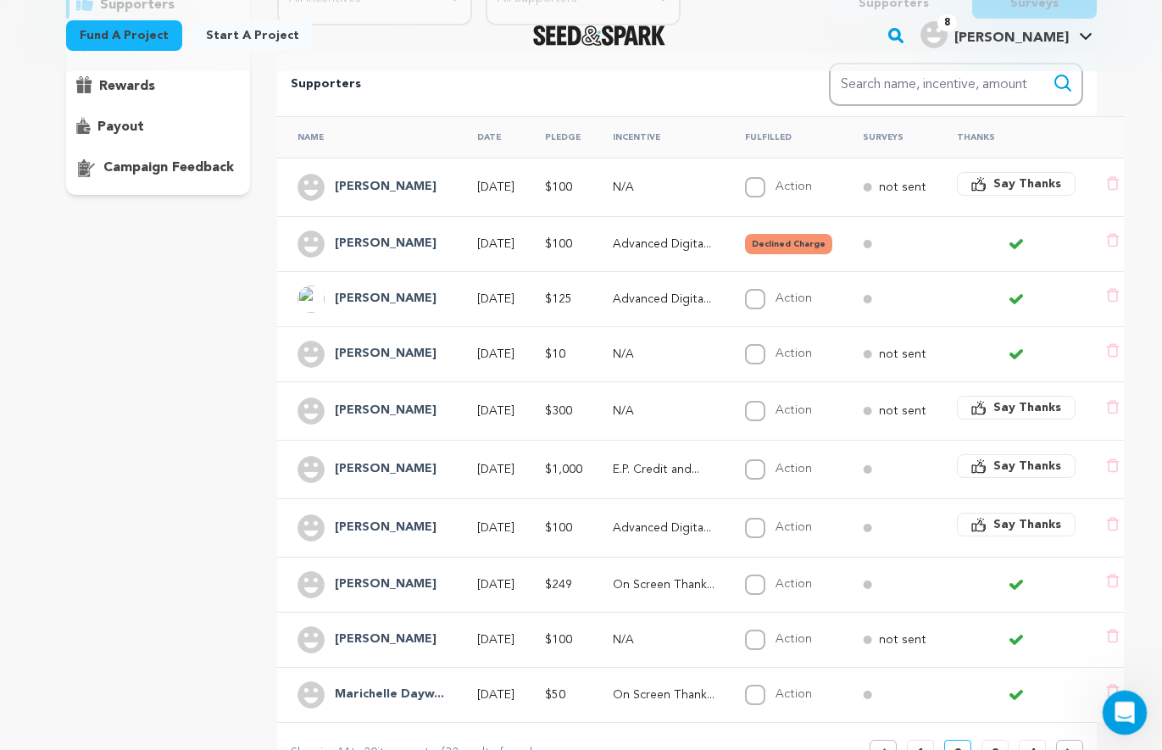
click at [1121, 607] on icon "Open Intercom Messenger" at bounding box center [1122, 710] width 28 height 28
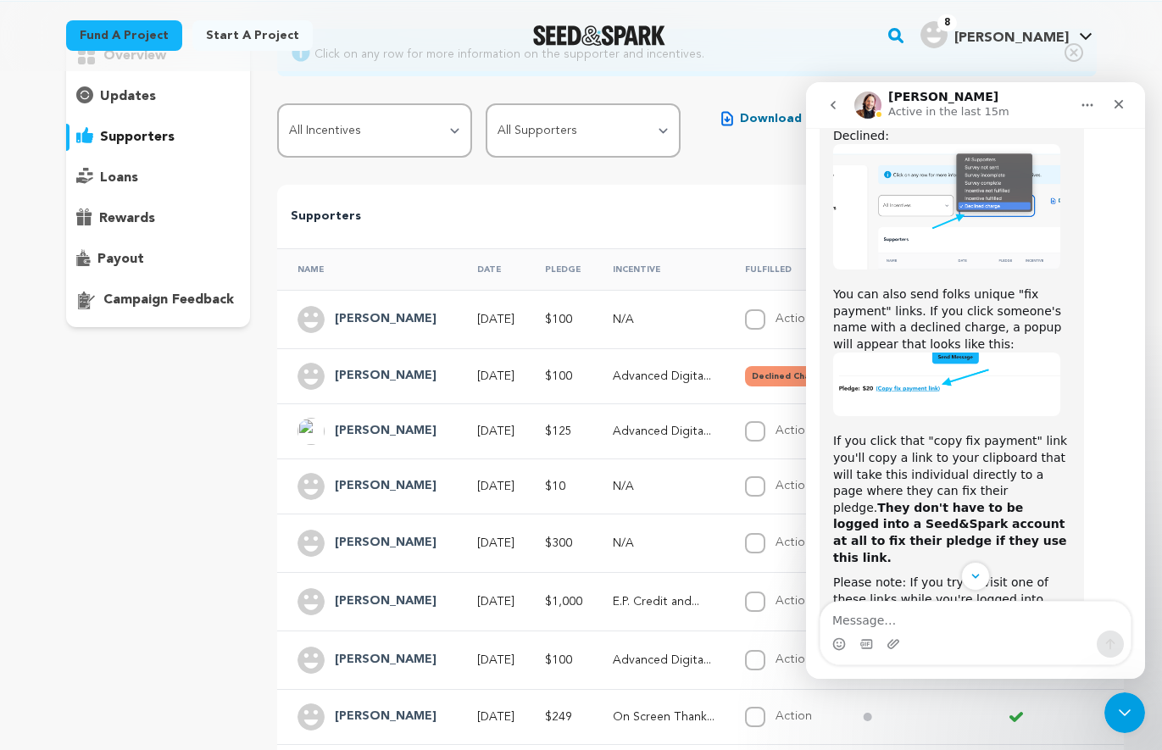
scroll to position [1927, 0]
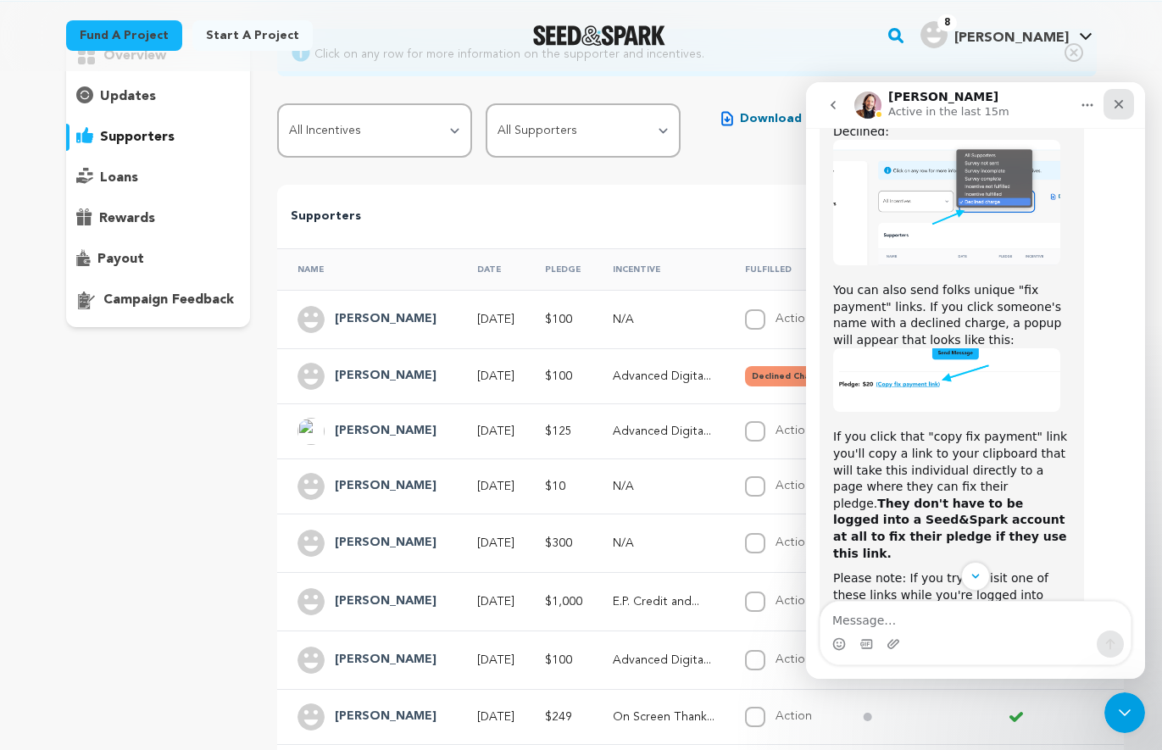
click at [1114, 104] on icon "Close" at bounding box center [1119, 104] width 14 height 14
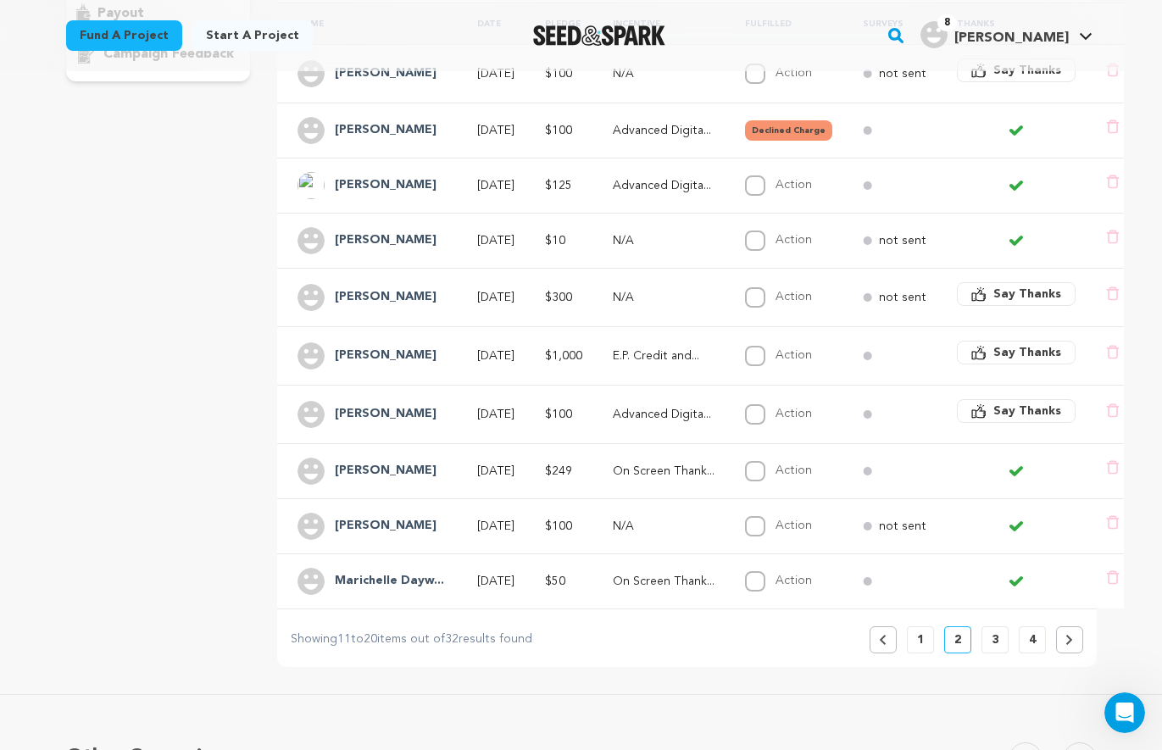
scroll to position [493, 0]
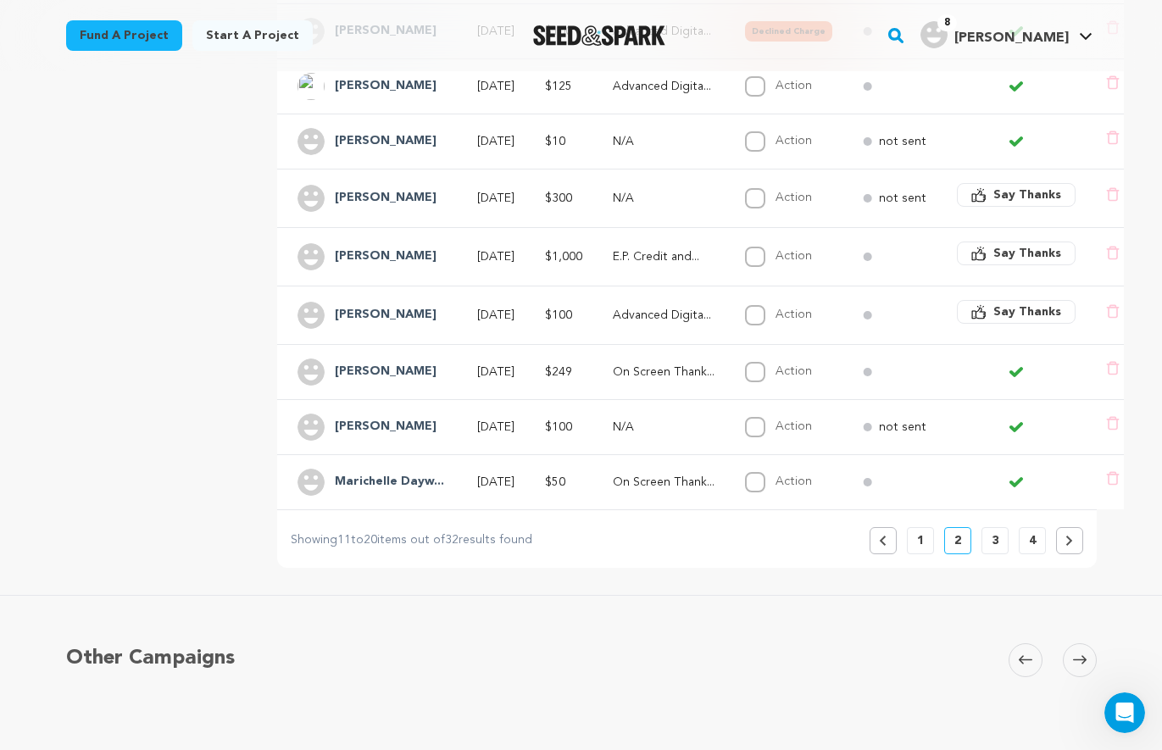
click at [992, 542] on p "3" at bounding box center [994, 540] width 7 height 17
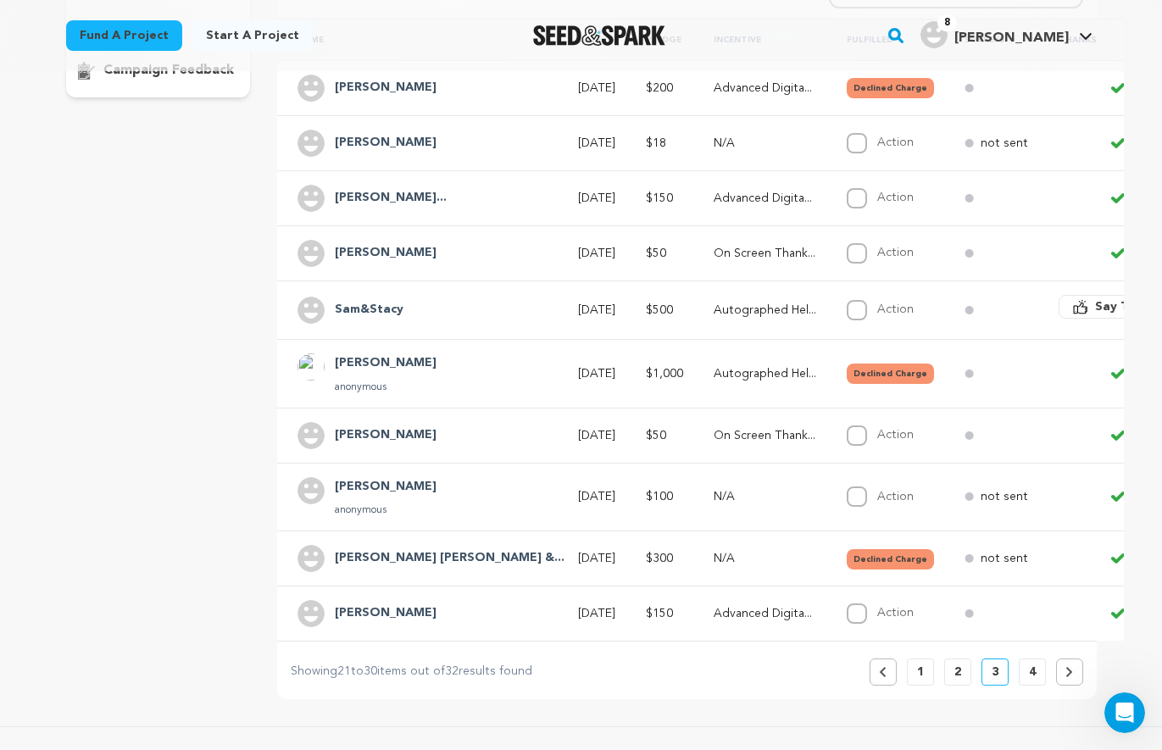
scroll to position [390, 0]
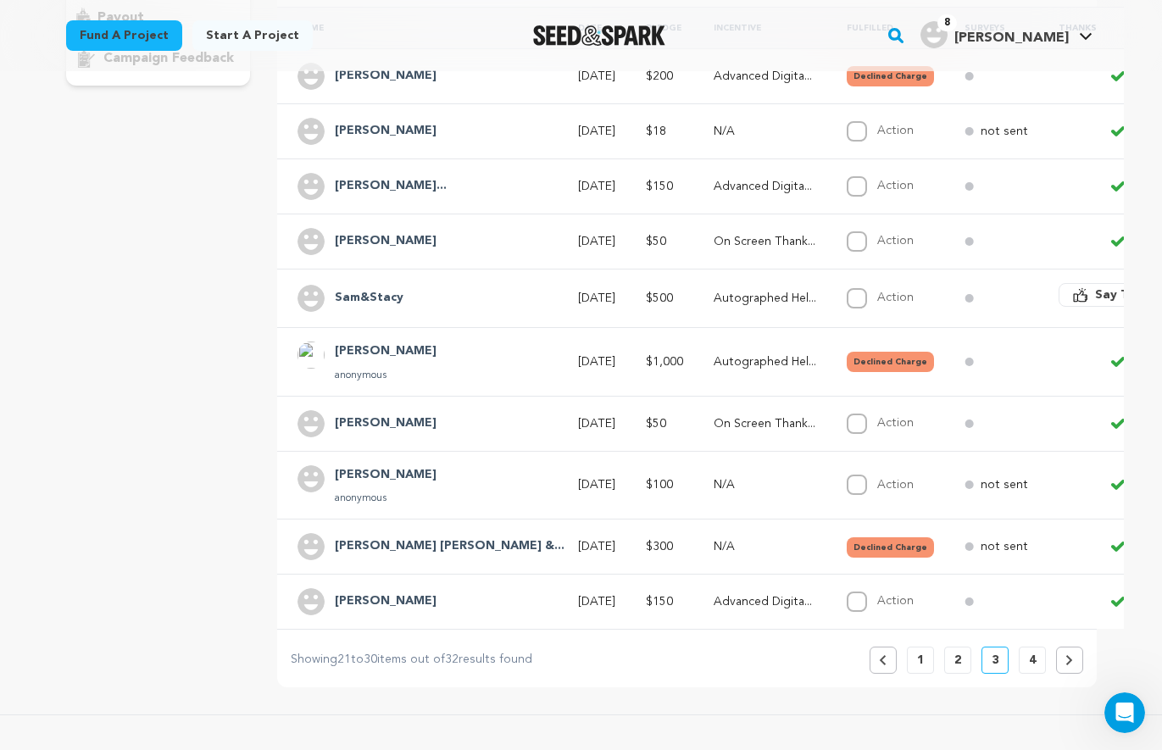
click at [389, 346] on h4 "coltre steven" at bounding box center [386, 351] width 102 height 20
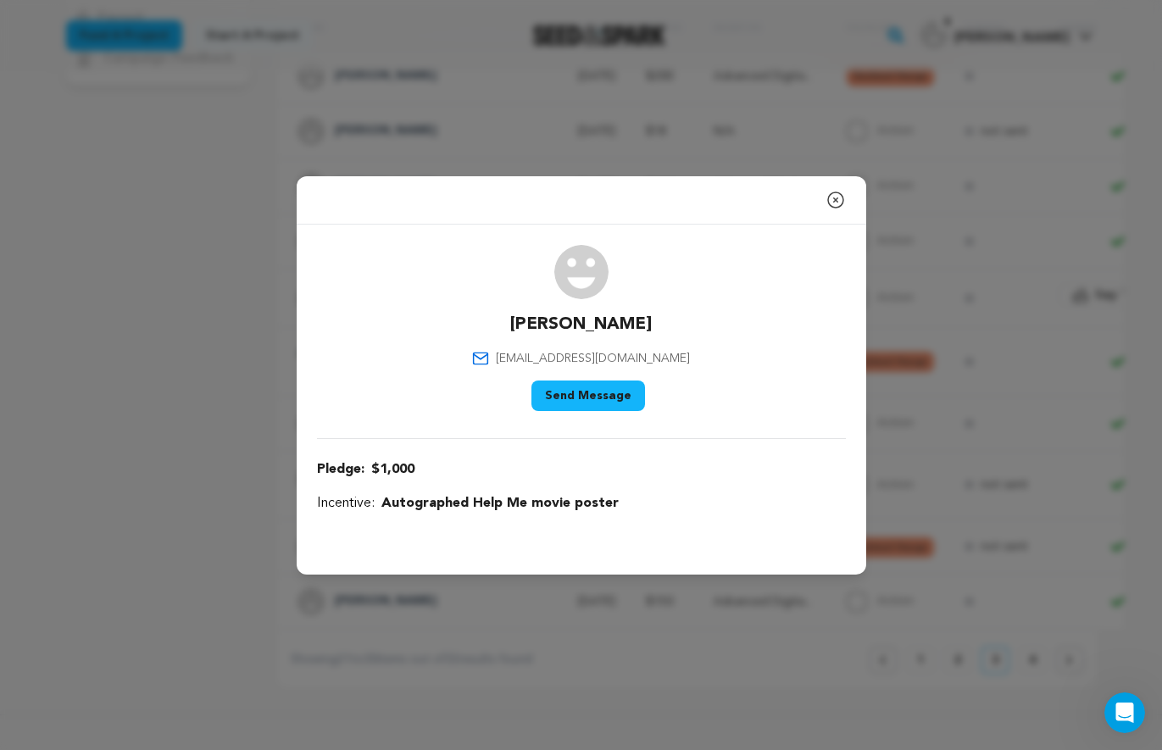
click at [524, 471] on p "Pledge: $1,000 (Copy fix payment link)" at bounding box center [581, 469] width 529 height 20
click at [837, 197] on icon "button" at bounding box center [835, 200] width 20 height 20
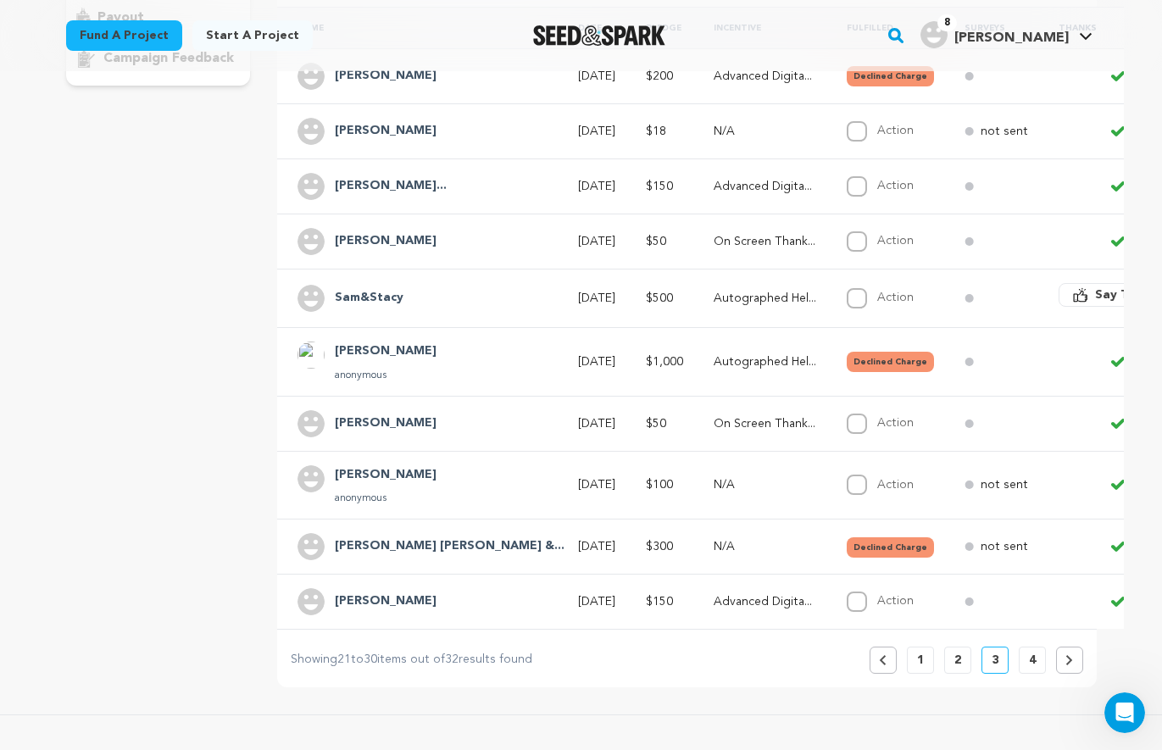
click at [395, 546] on h4 "David Caitlin &..." at bounding box center [450, 546] width 230 height 20
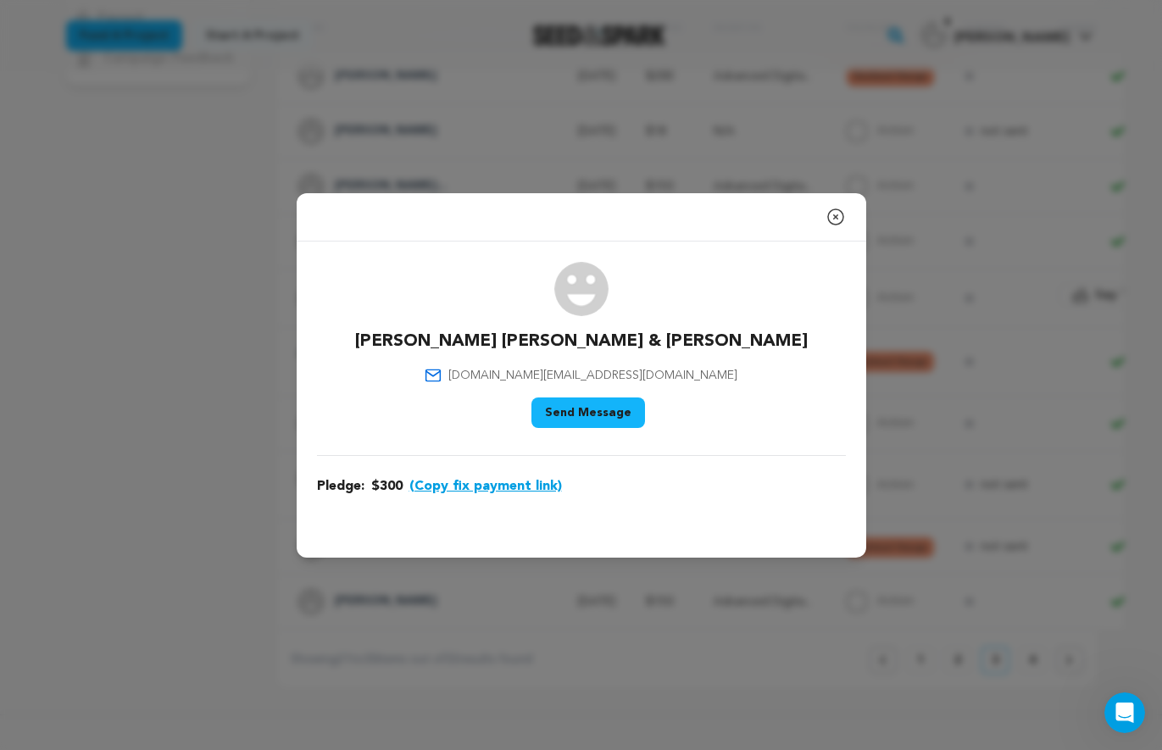
click at [835, 218] on icon "button" at bounding box center [835, 216] width 15 height 15
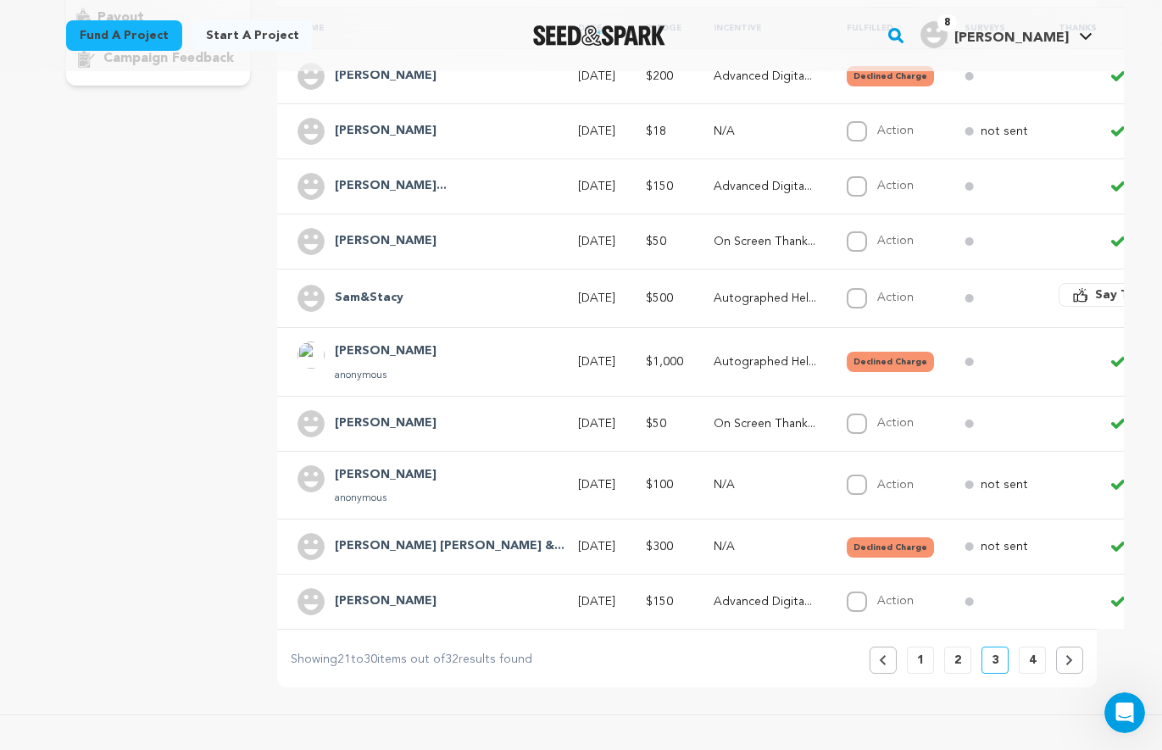
click at [380, 347] on h4 "coltre steven" at bounding box center [386, 351] width 102 height 20
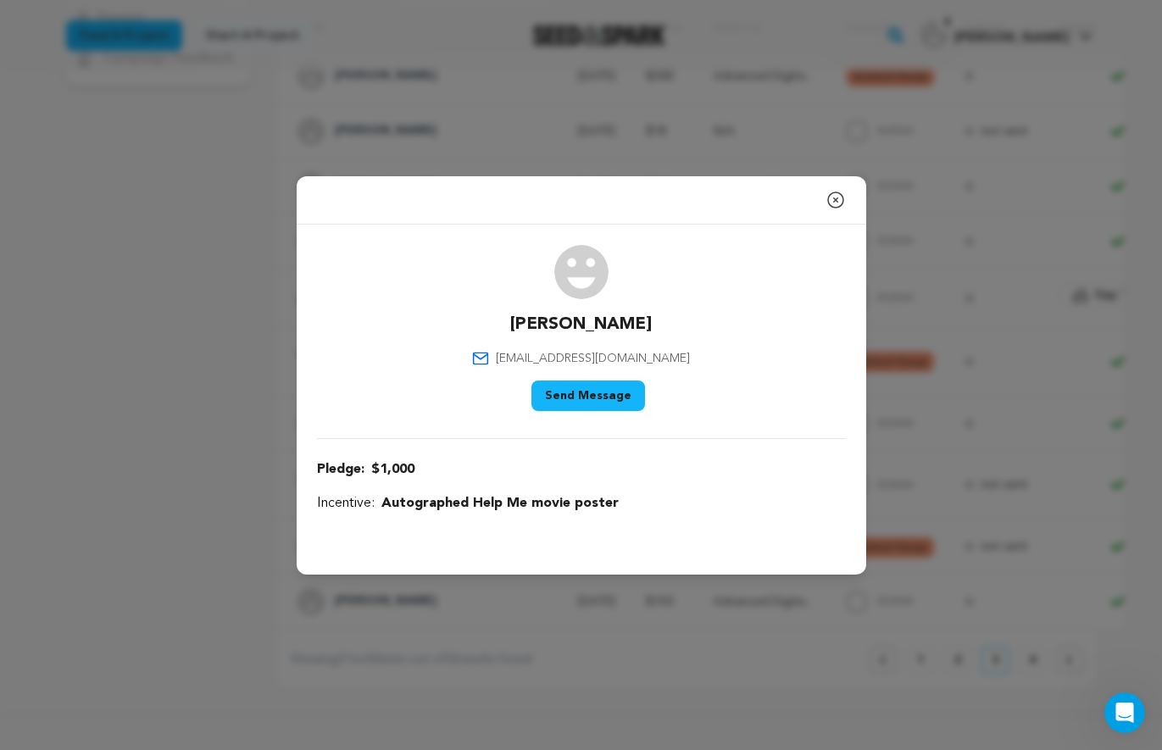
click at [836, 202] on icon "button" at bounding box center [835, 199] width 15 height 15
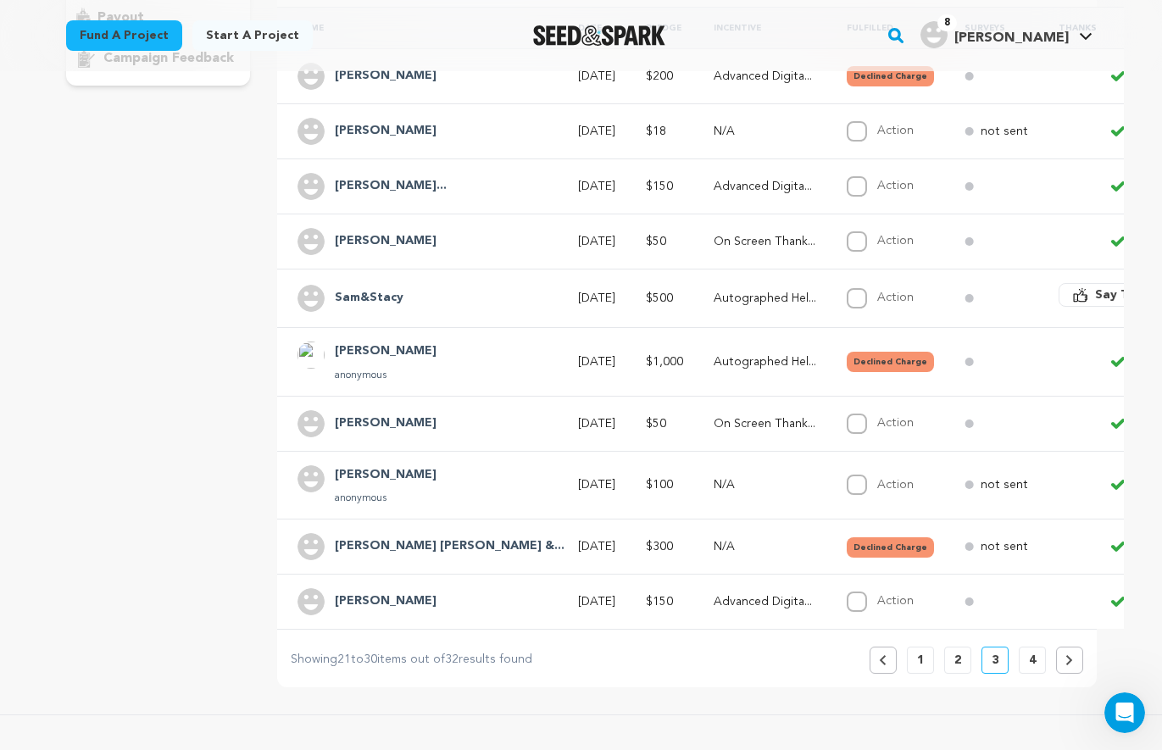
click at [399, 545] on h4 "David Caitlin &..." at bounding box center [450, 546] width 230 height 20
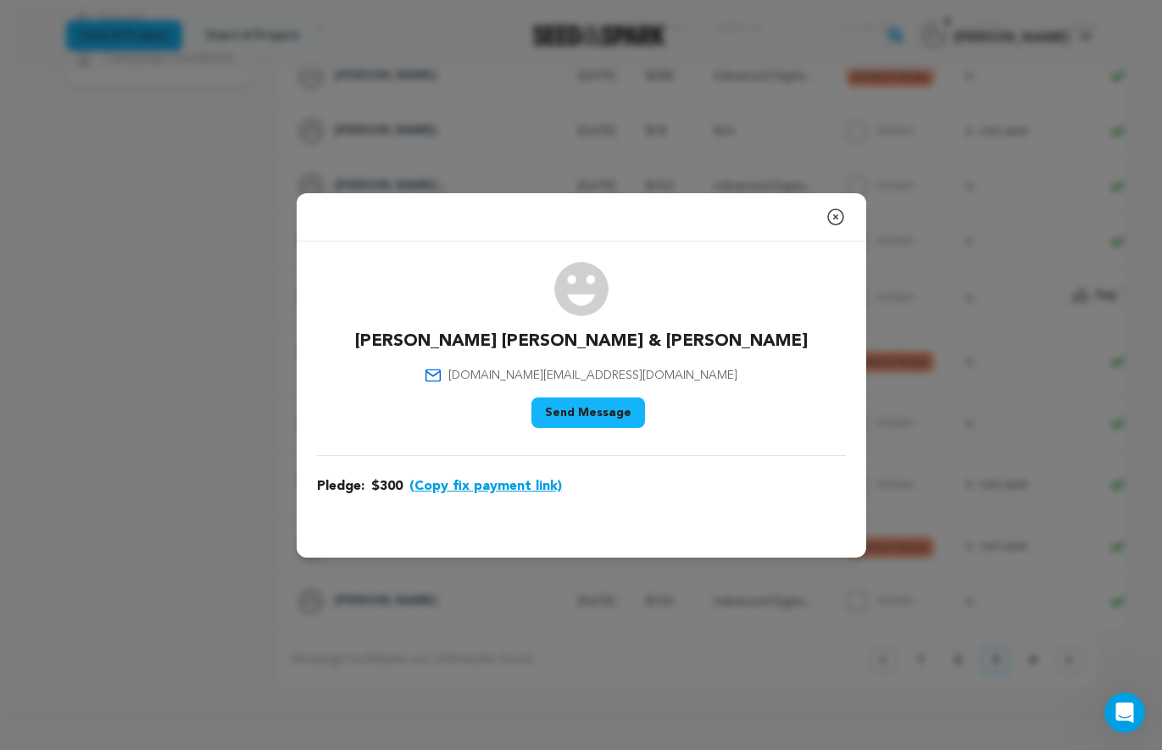
click at [507, 486] on button "(Copy fix payment link)" at bounding box center [485, 486] width 153 height 20
click at [834, 215] on icon "button" at bounding box center [835, 216] width 15 height 15
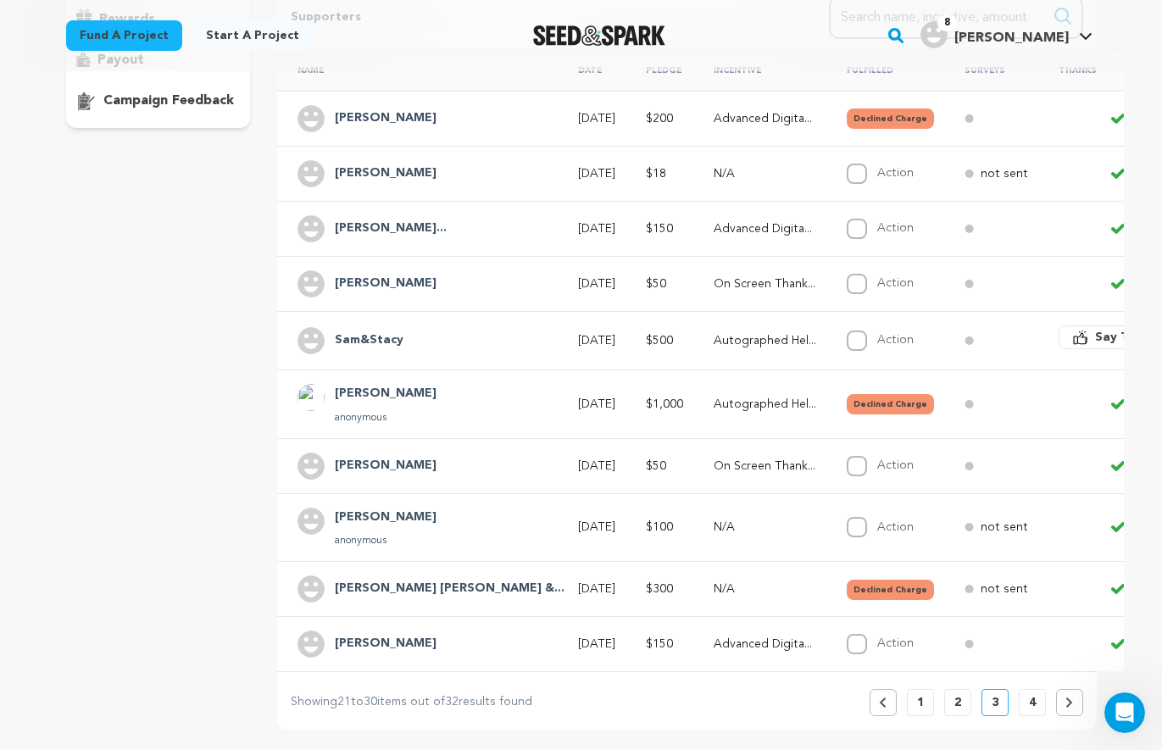
scroll to position [340, 0]
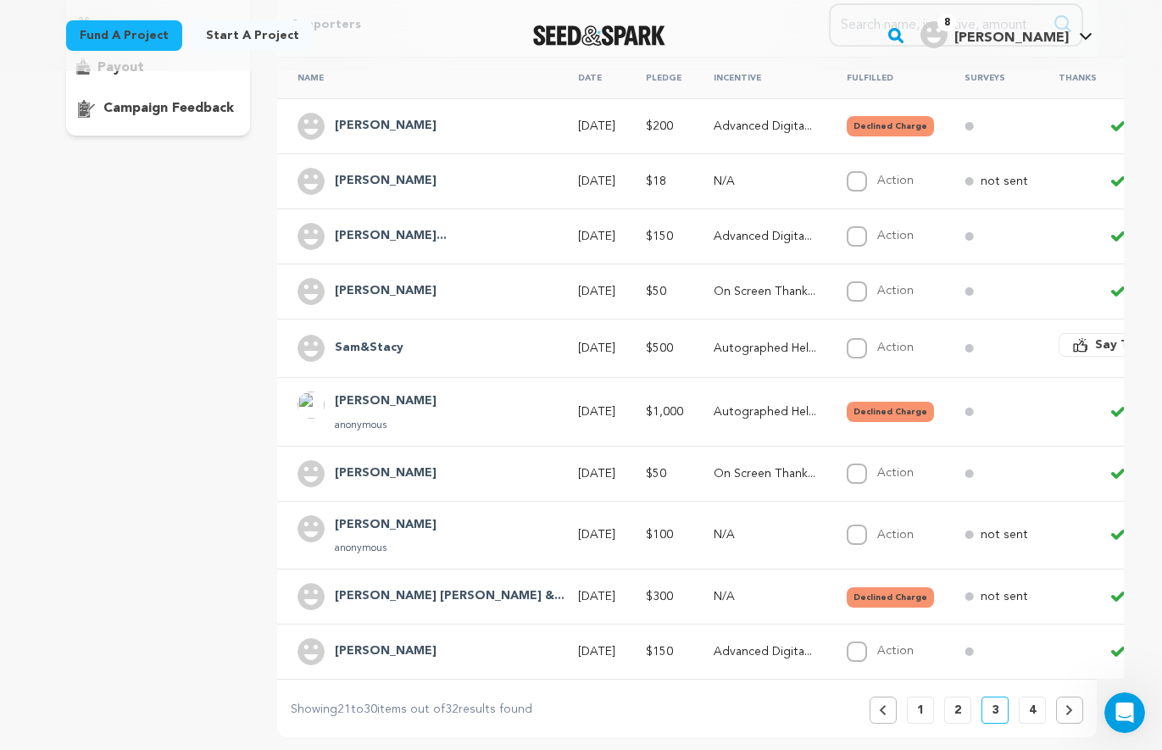
click at [381, 125] on h4 "Kenneth Suna" at bounding box center [386, 126] width 102 height 20
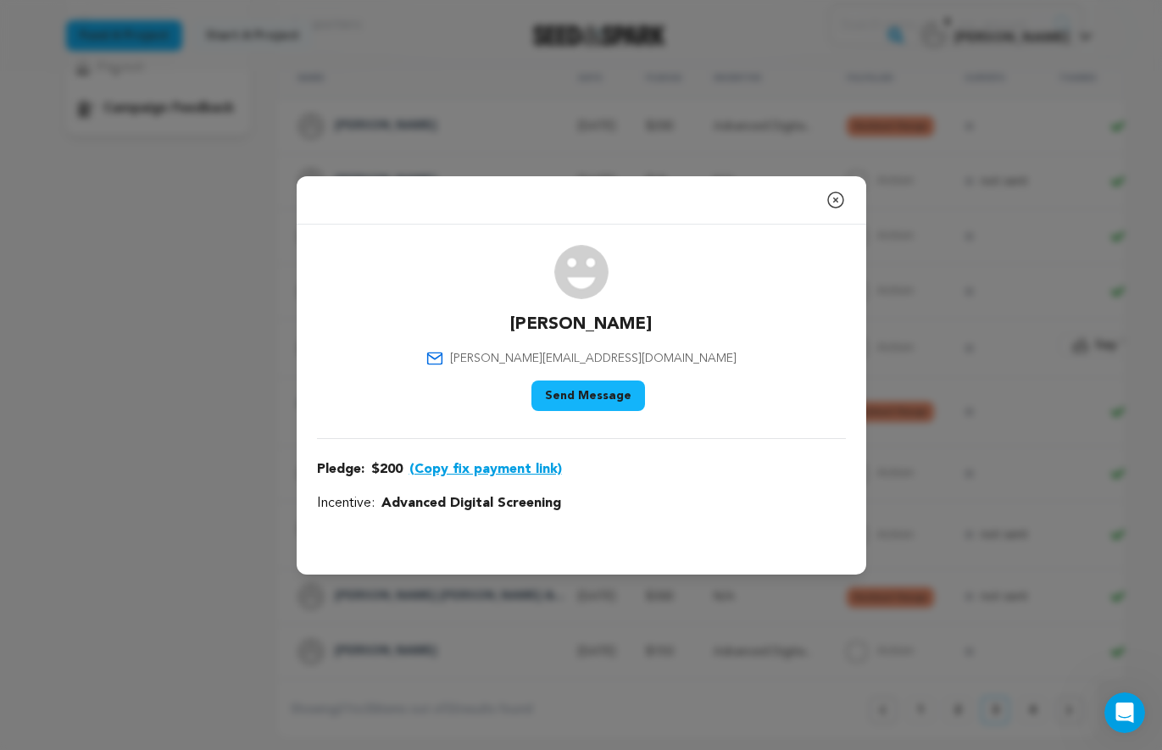
click at [490, 470] on button "(Copy fix payment link)" at bounding box center [485, 469] width 153 height 20
click at [839, 197] on icon "button" at bounding box center [835, 200] width 20 height 20
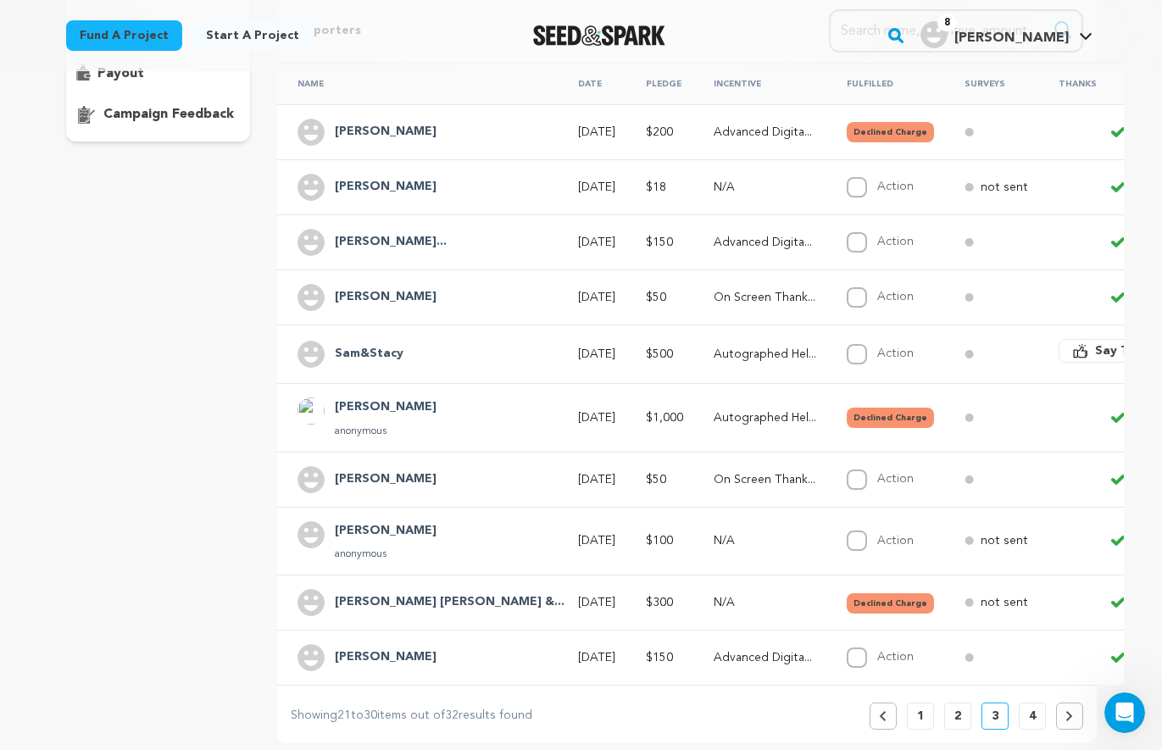
scroll to position [336, 0]
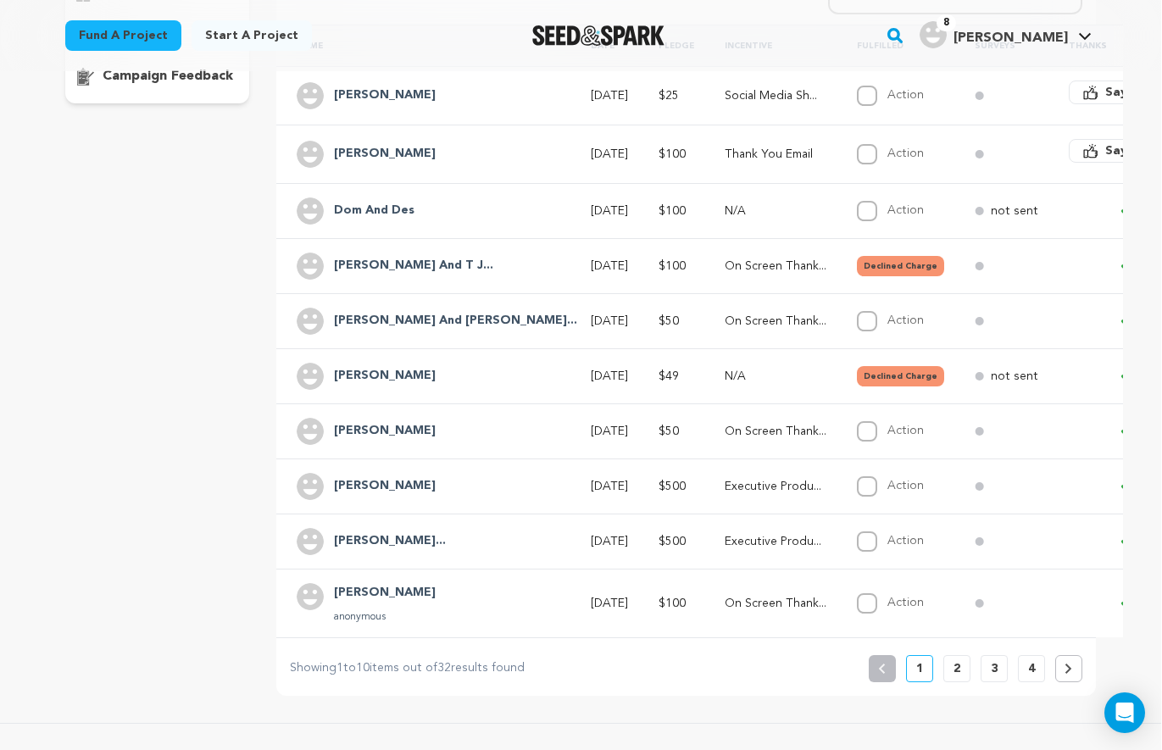
scroll to position [372, 0]
click at [954, 667] on p "2" at bounding box center [957, 668] width 7 height 17
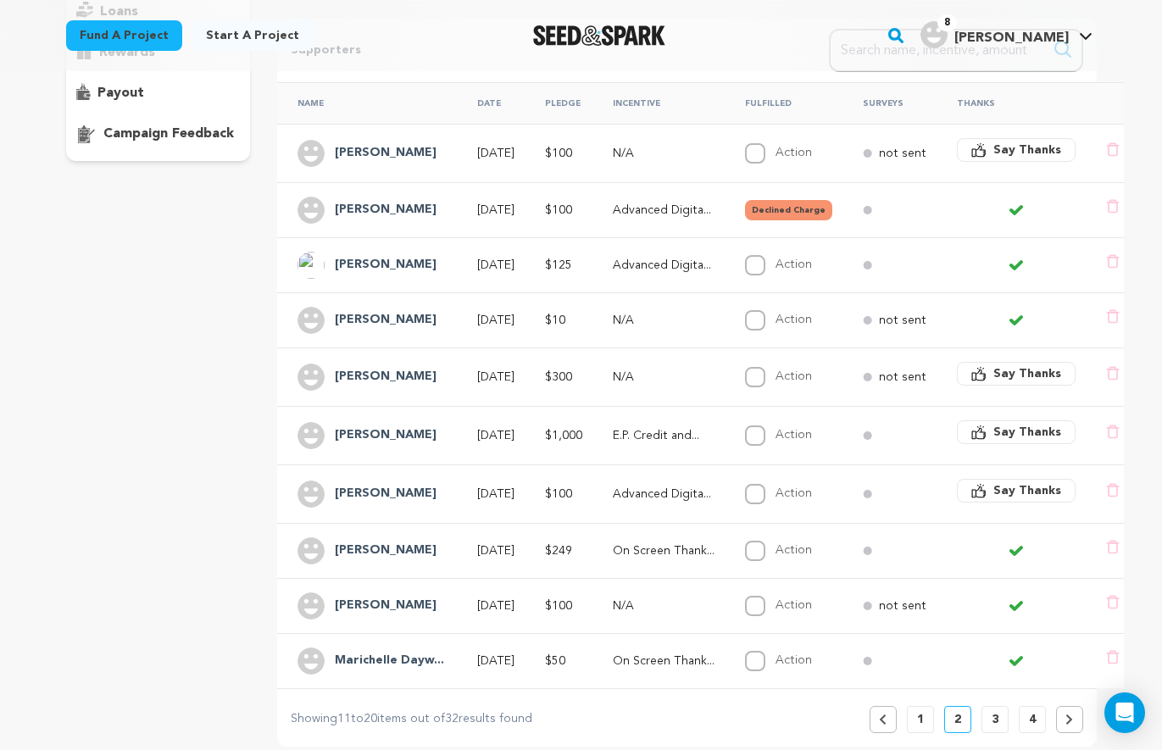
scroll to position [326, 0]
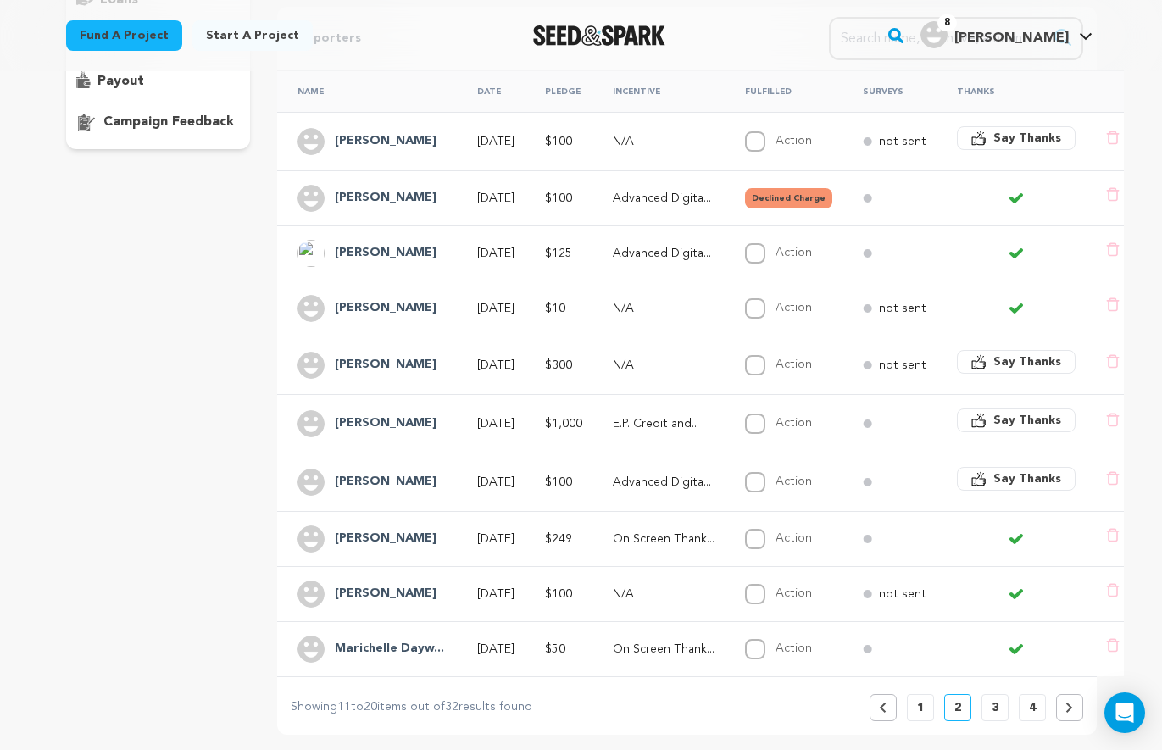
click at [997, 699] on p "3" at bounding box center [994, 707] width 7 height 17
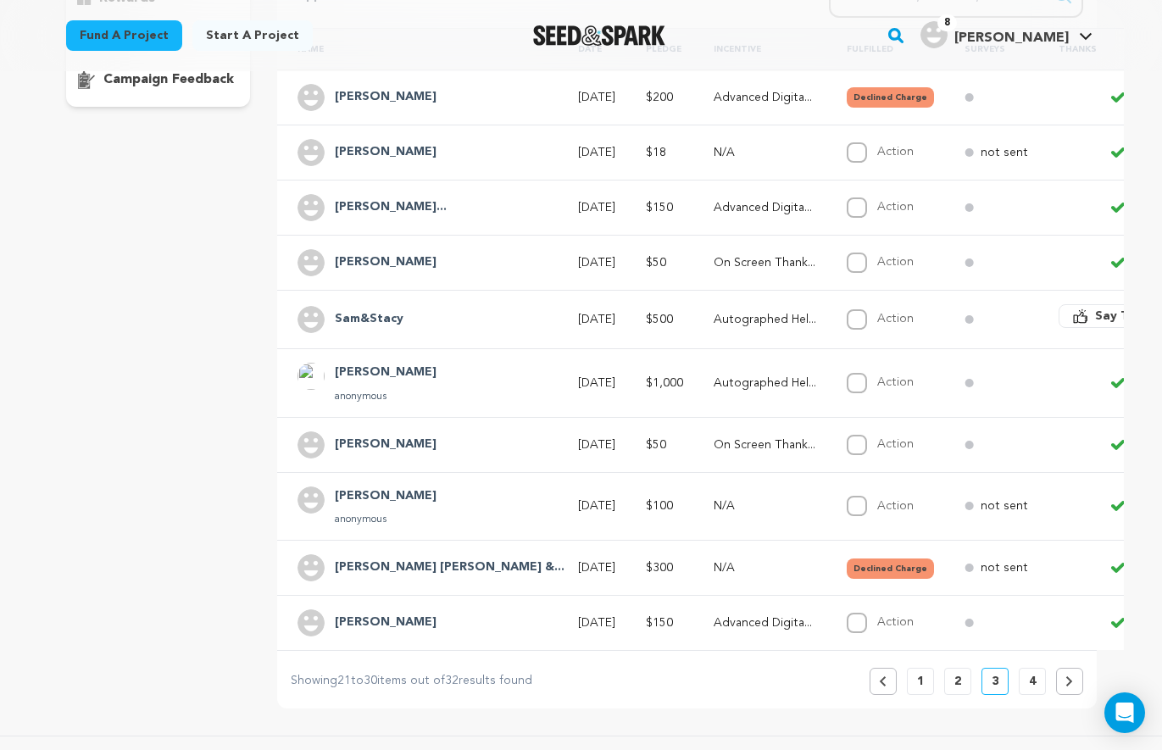
scroll to position [332, 0]
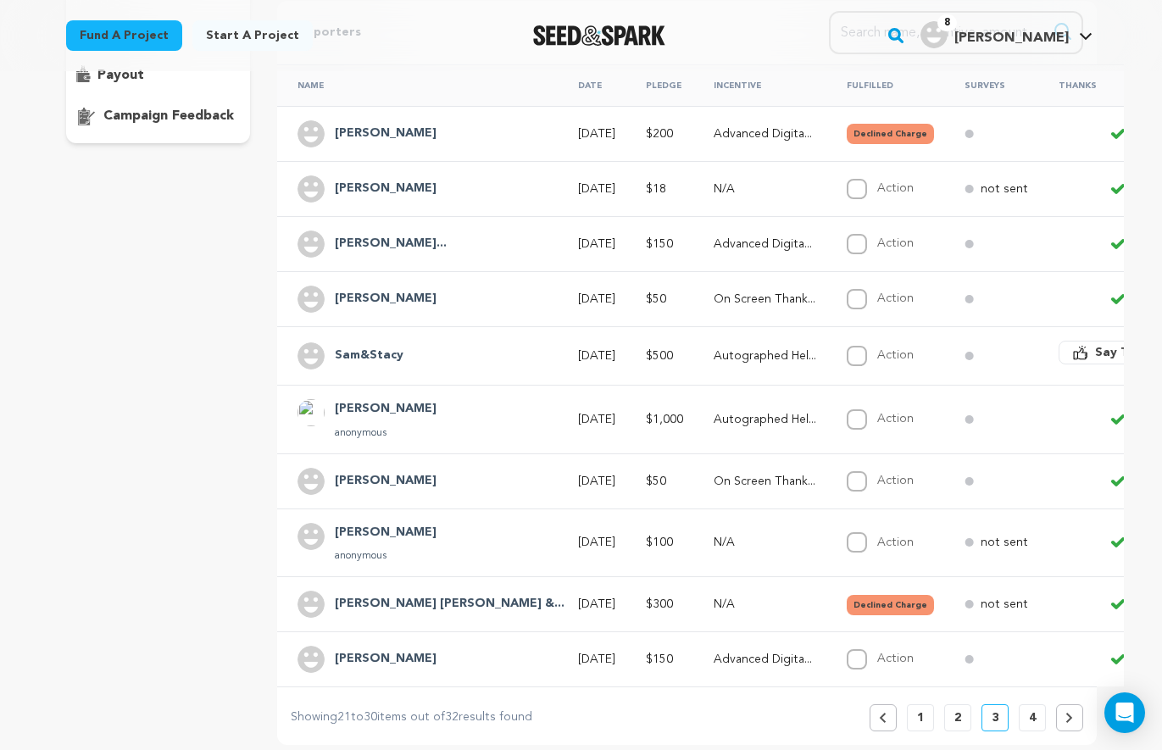
click at [963, 720] on button "2" at bounding box center [957, 717] width 27 height 27
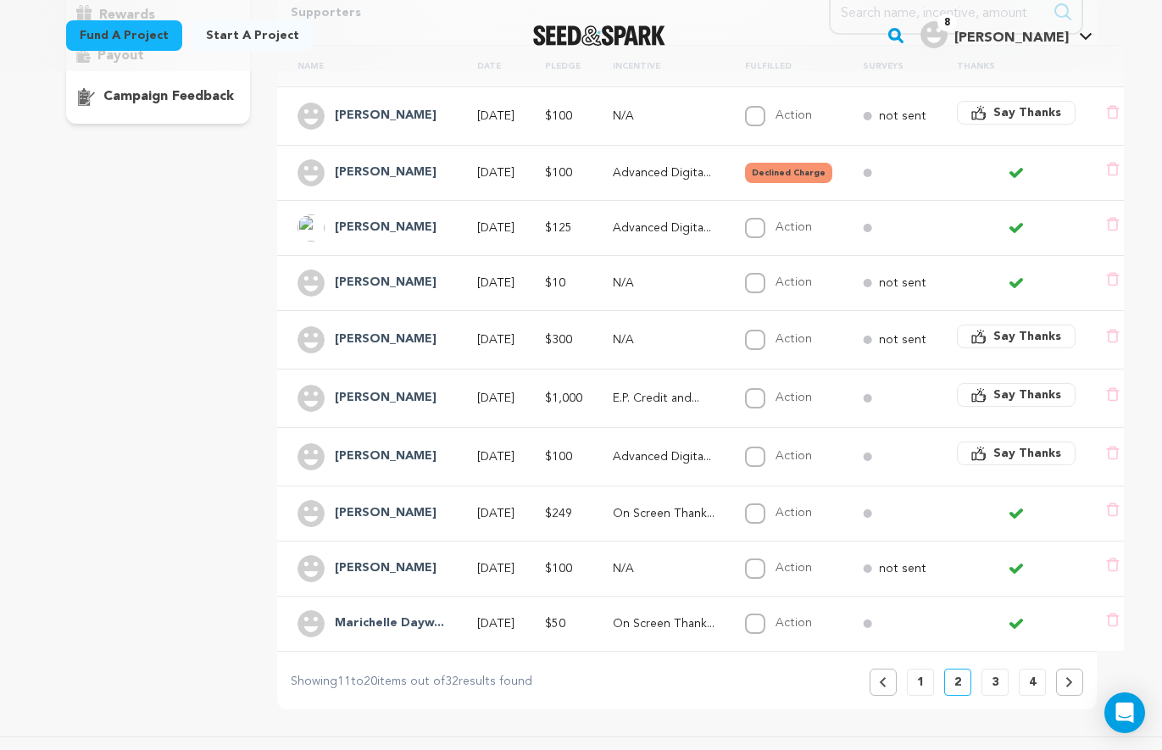
scroll to position [410, 0]
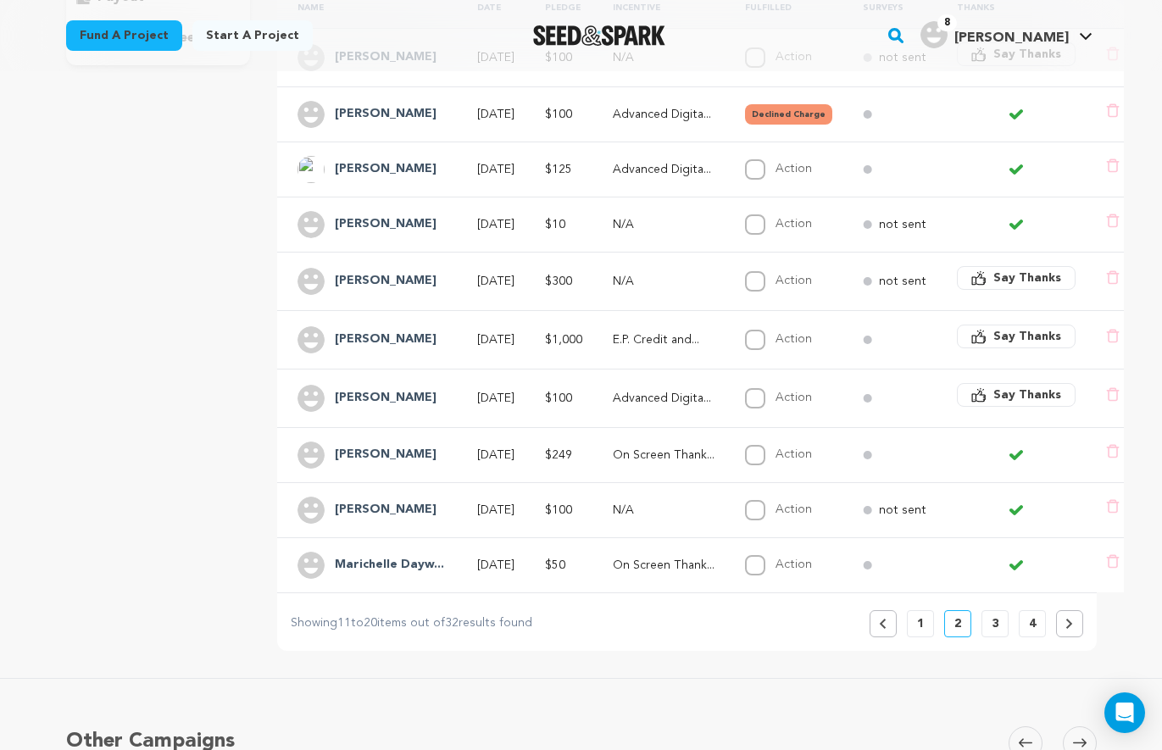
click at [926, 626] on button "1" at bounding box center [920, 623] width 27 height 27
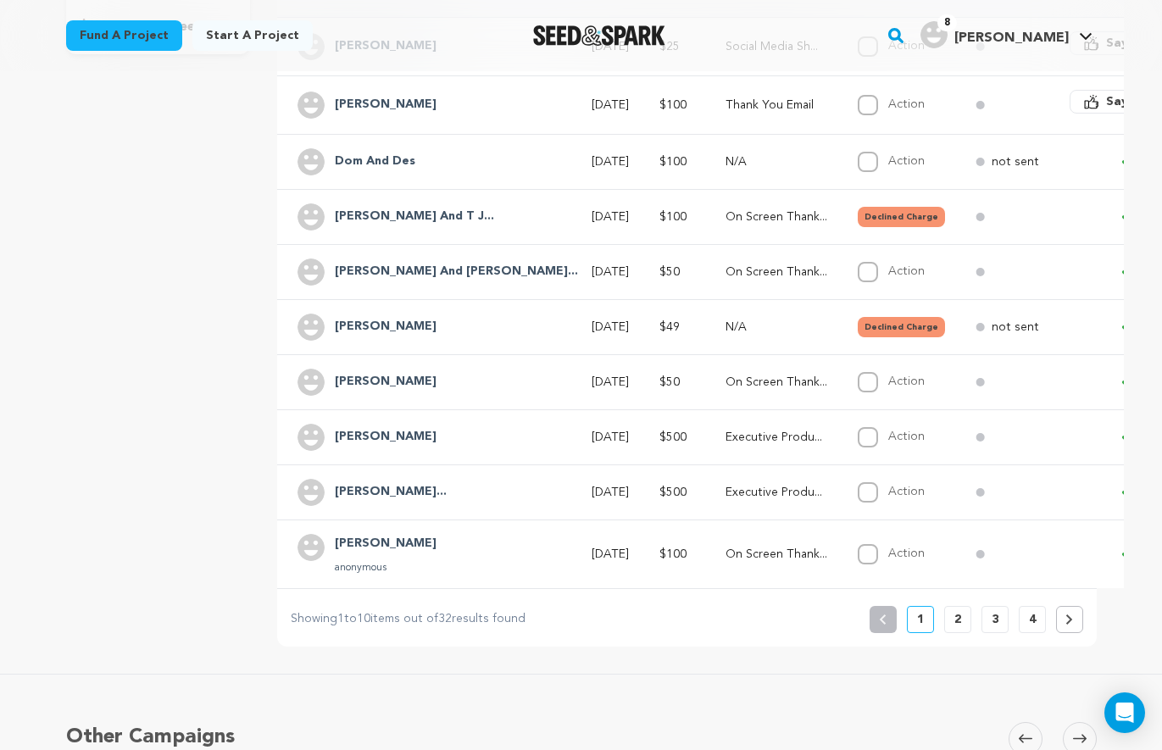
scroll to position [420, 0]
click at [361, 329] on h4 "Bella Luna" at bounding box center [386, 328] width 102 height 20
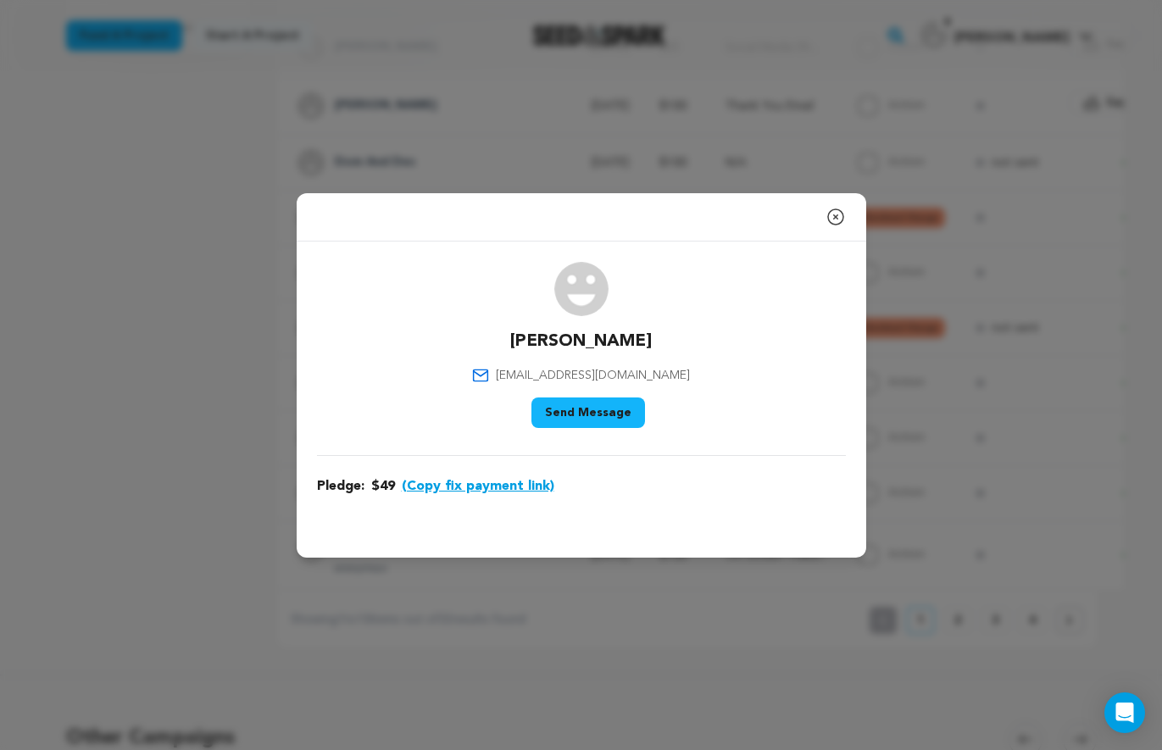
click at [835, 217] on icon "button" at bounding box center [835, 216] width 15 height 15
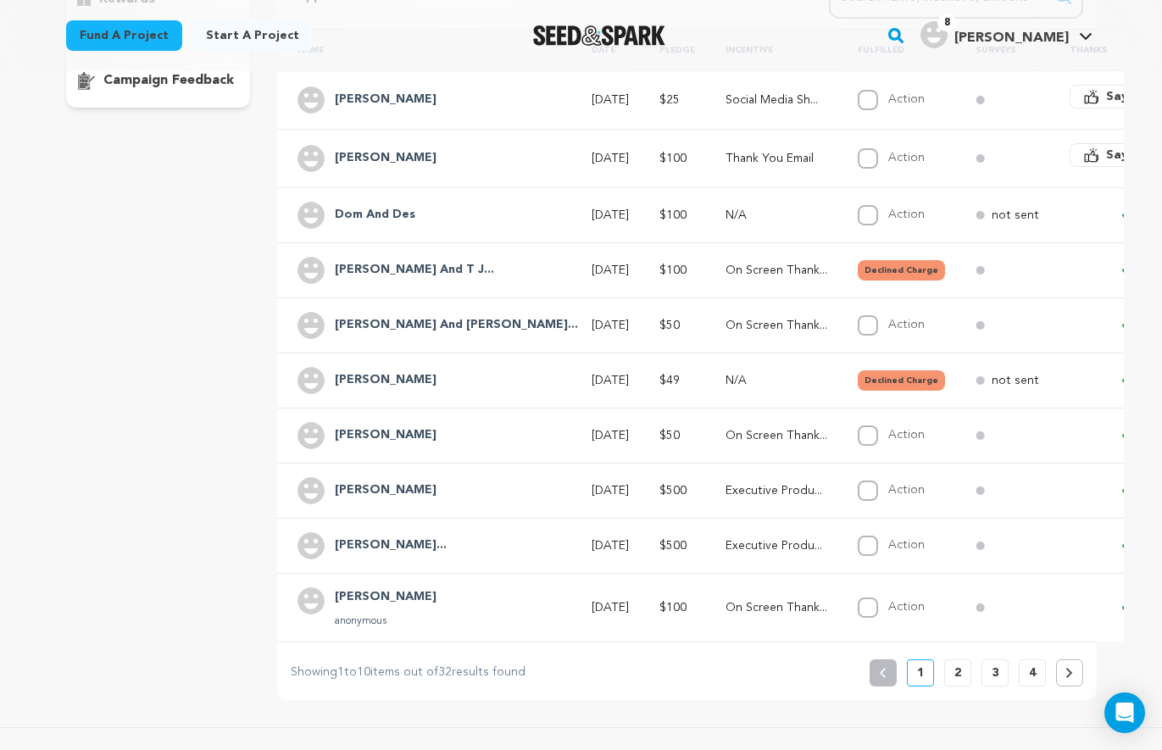
scroll to position [313, 0]
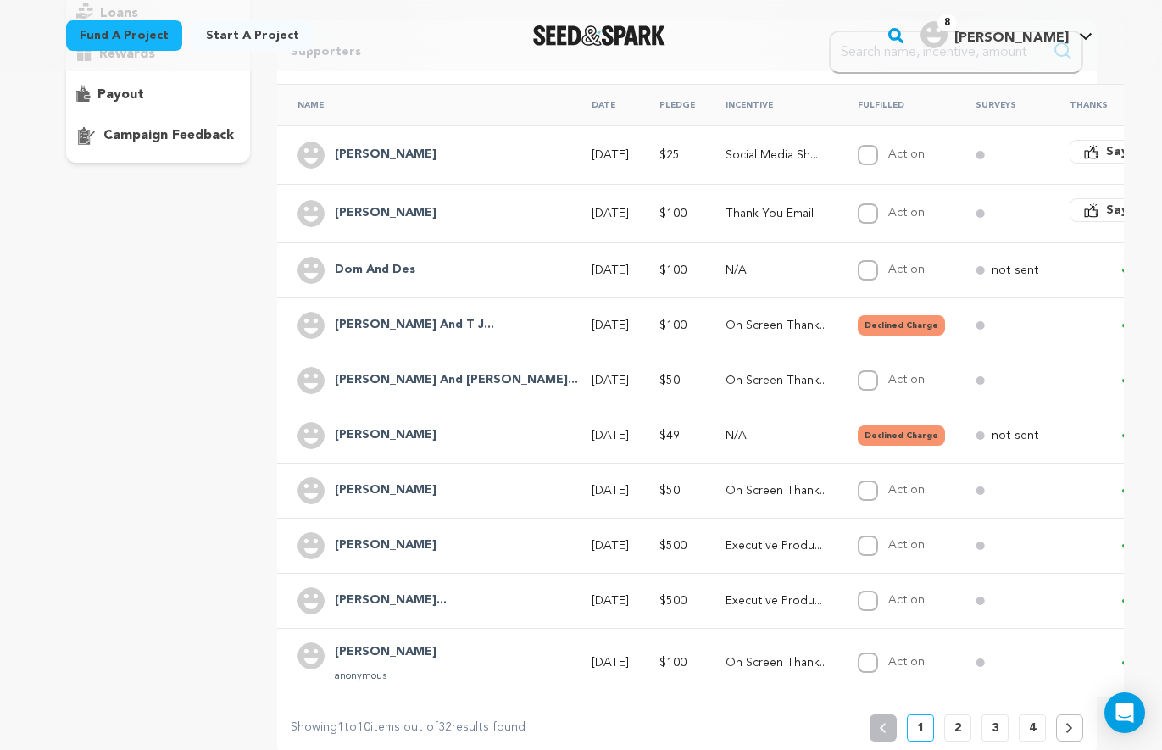
click at [962, 724] on button "2" at bounding box center [957, 727] width 27 height 27
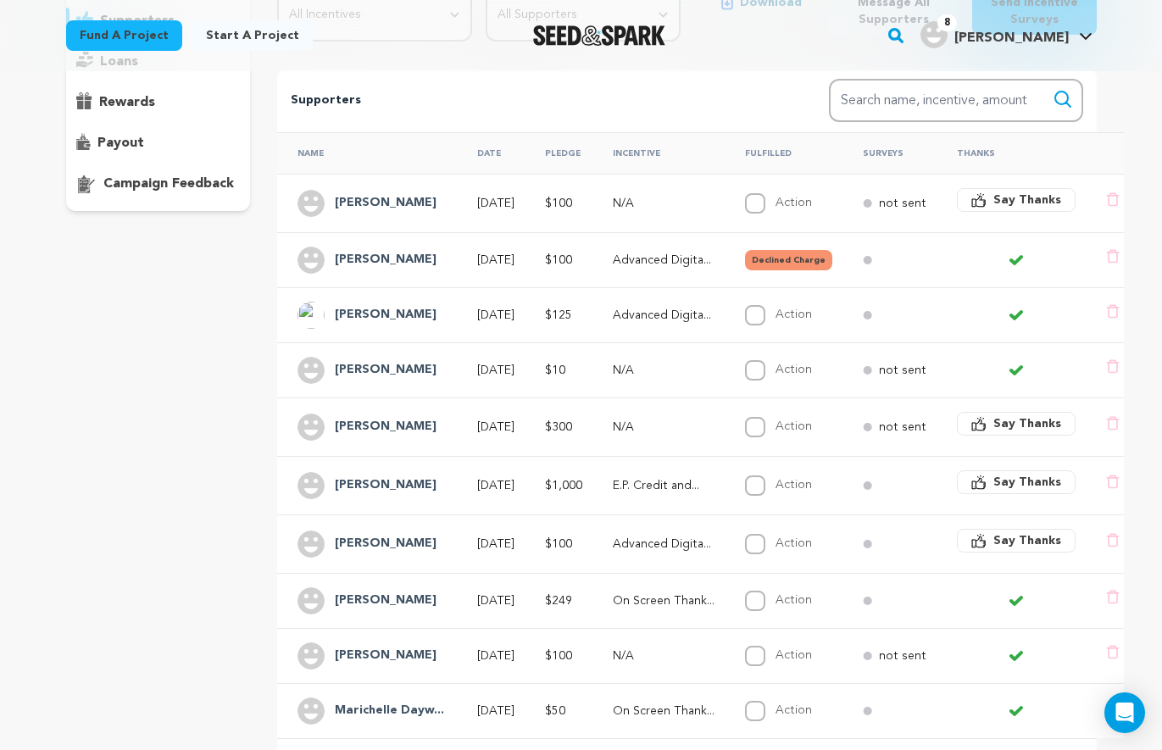
scroll to position [344, 0]
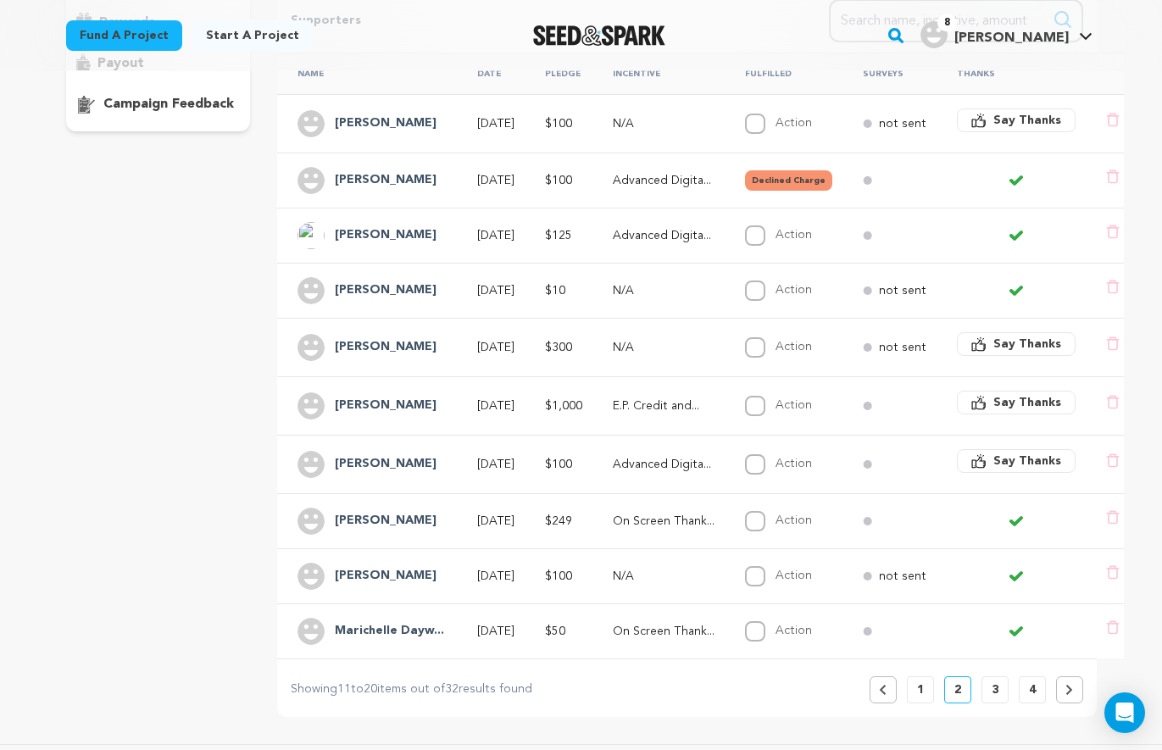
click at [991, 689] on p "3" at bounding box center [994, 689] width 7 height 17
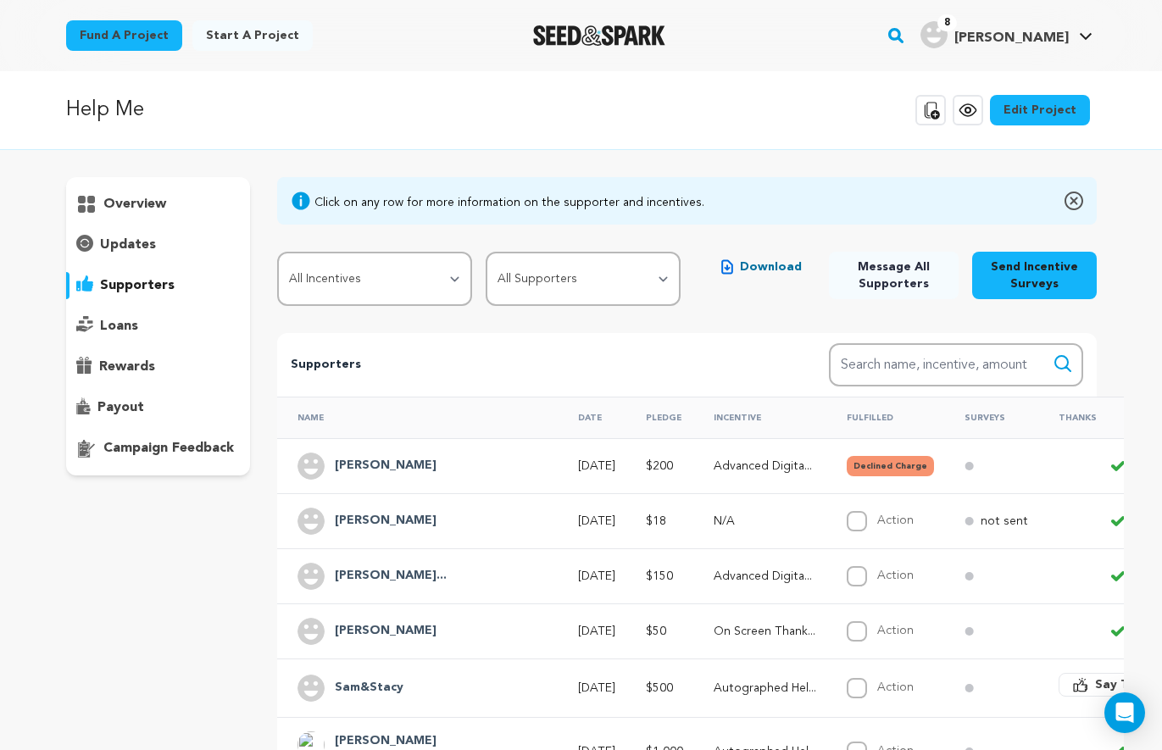
scroll to position [366, 0]
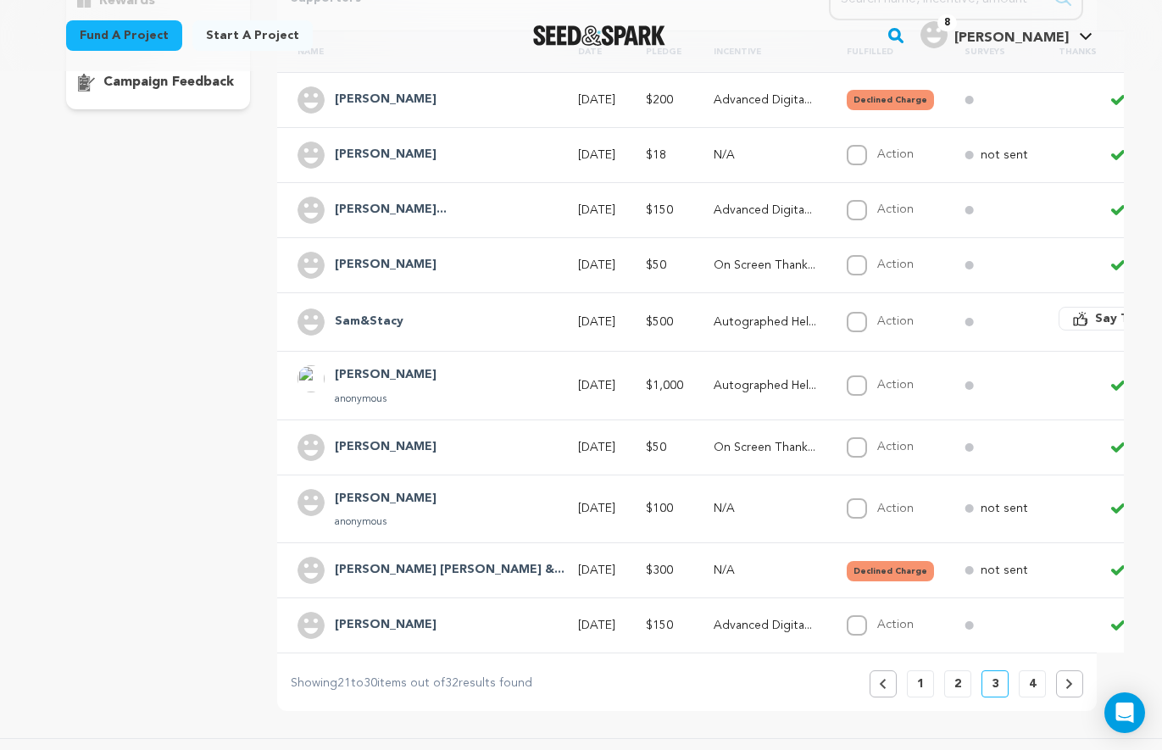
click at [1029, 684] on p "4" at bounding box center [1032, 683] width 7 height 17
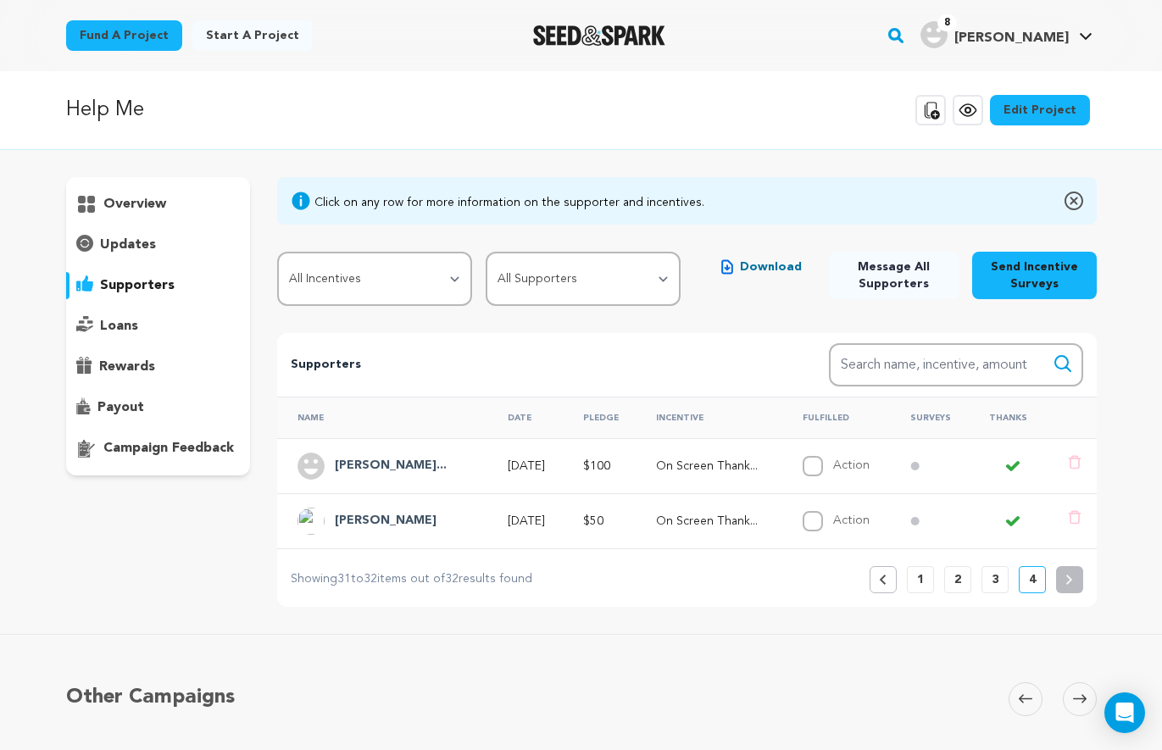
scroll to position [0, 0]
click at [994, 577] on p "3" at bounding box center [994, 579] width 7 height 17
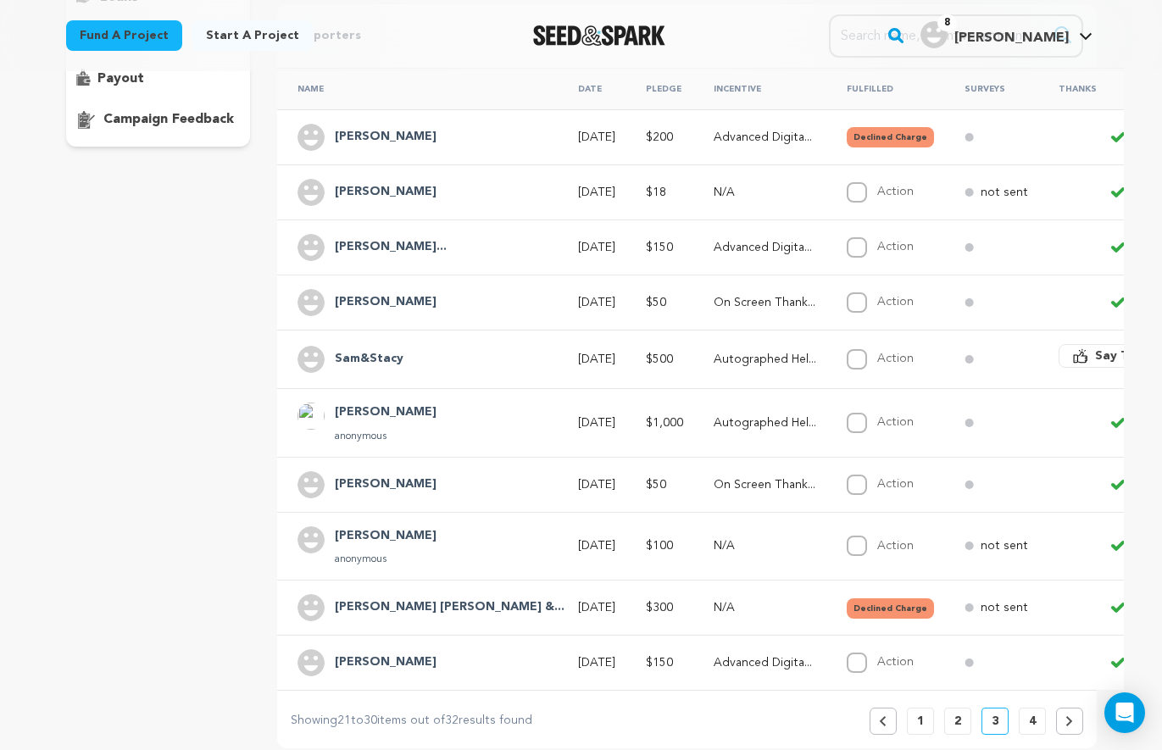
scroll to position [342, 0]
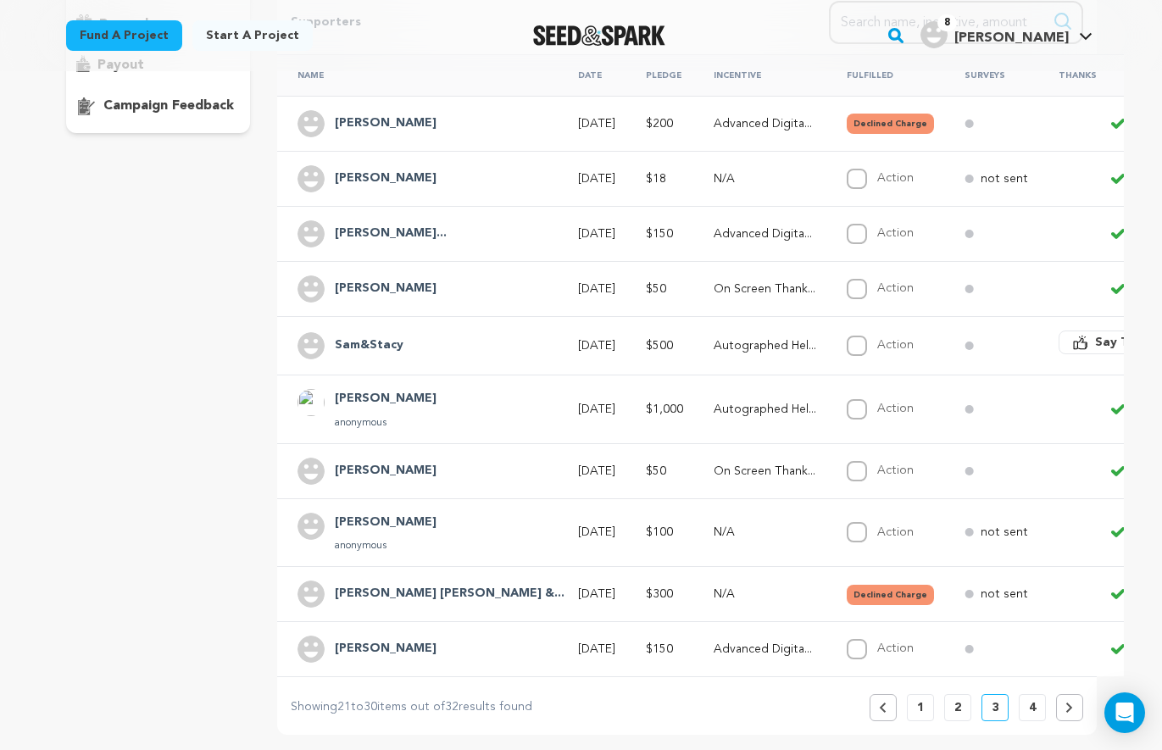
click at [958, 709] on p "2" at bounding box center [957, 707] width 7 height 17
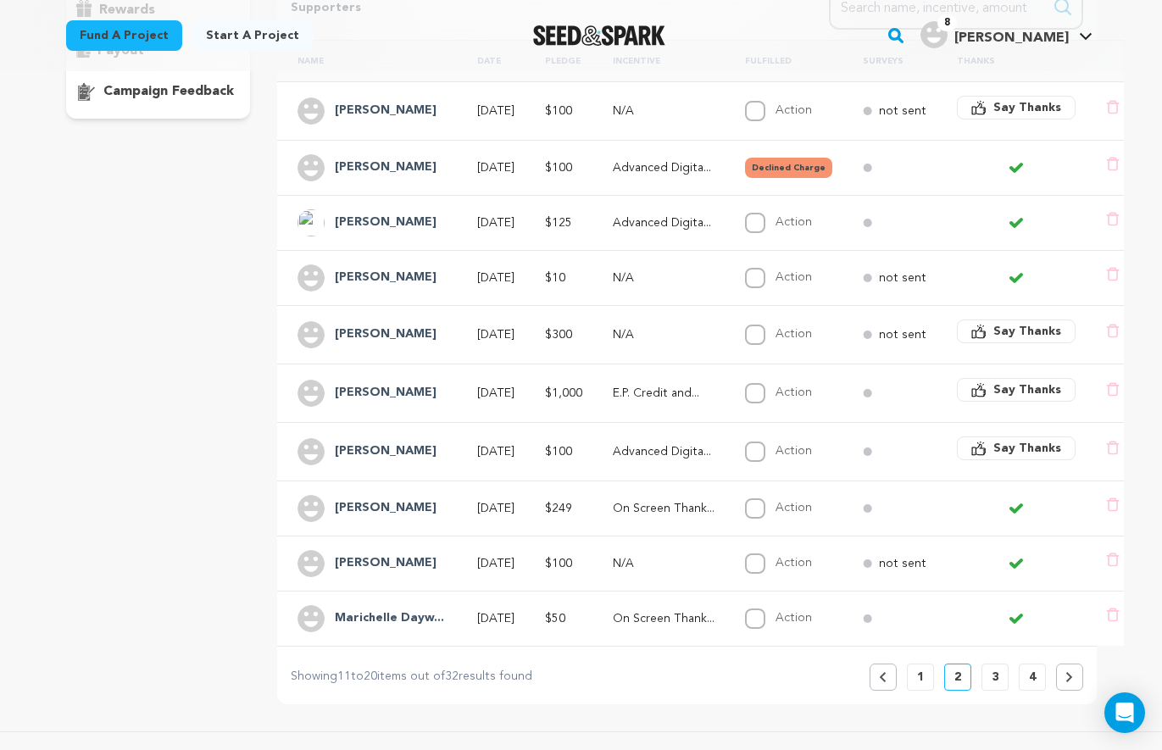
scroll to position [373, 0]
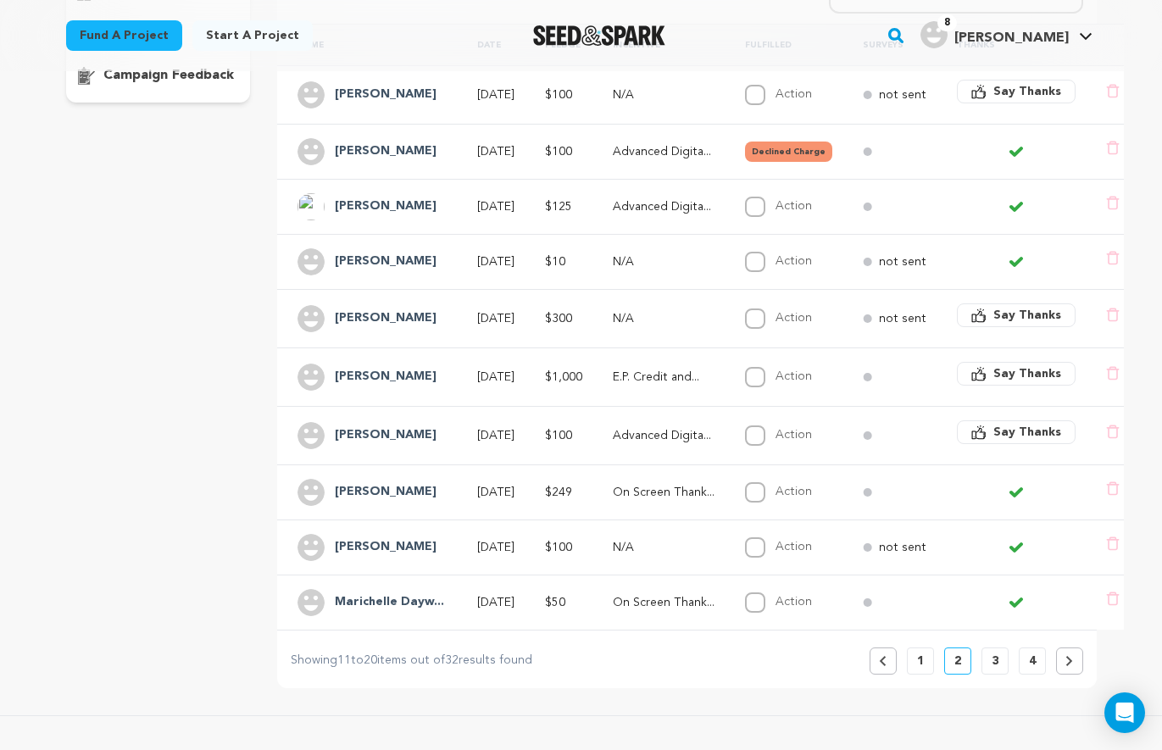
click at [923, 662] on p "1" at bounding box center [920, 660] width 7 height 17
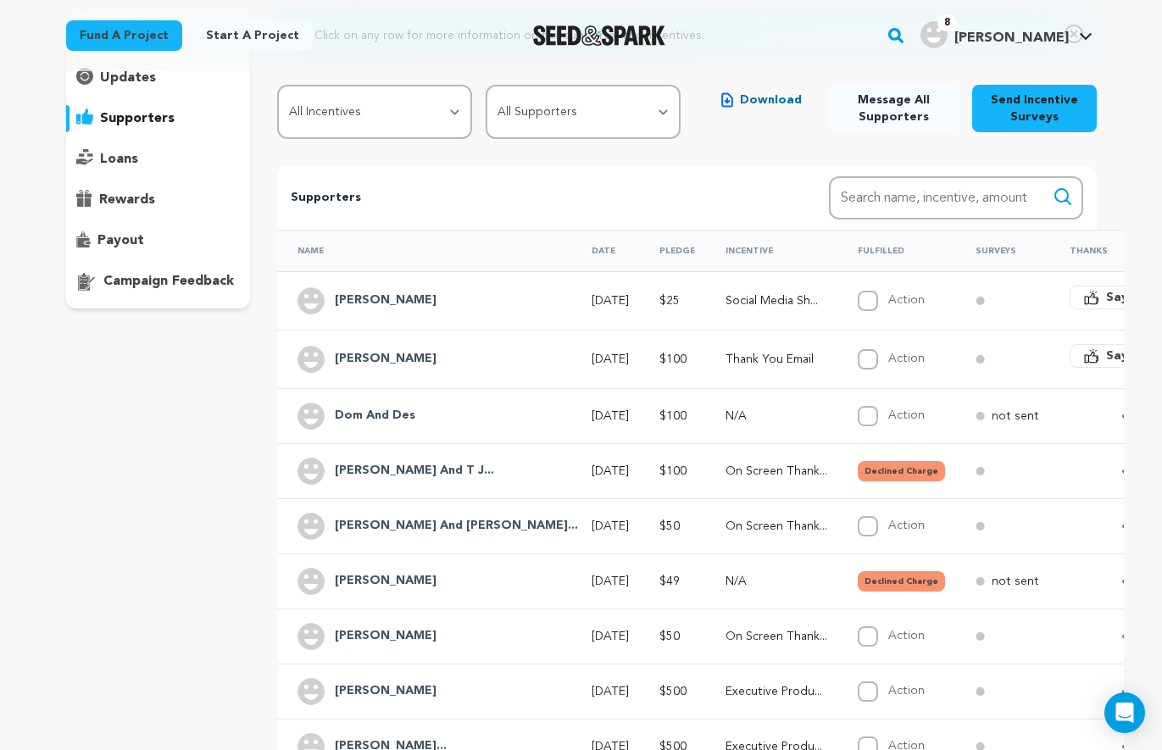
scroll to position [0, 0]
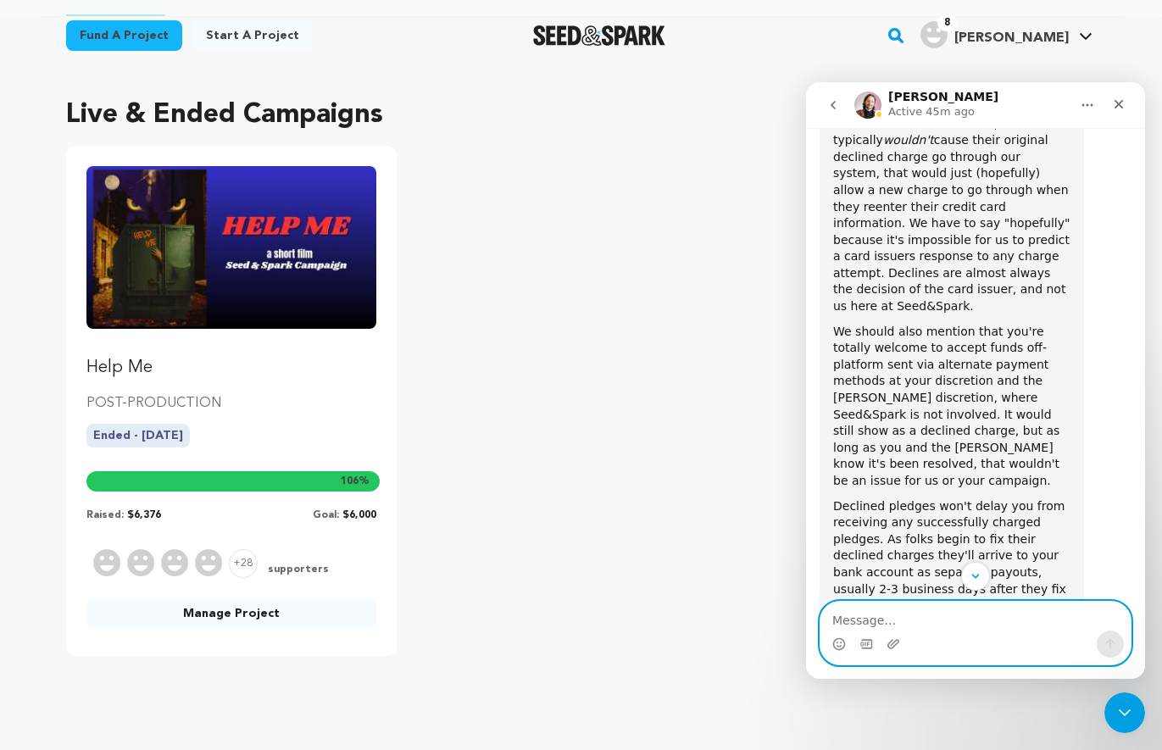
scroll to position [1372, 0]
